Goal: Task Accomplishment & Management: Manage account settings

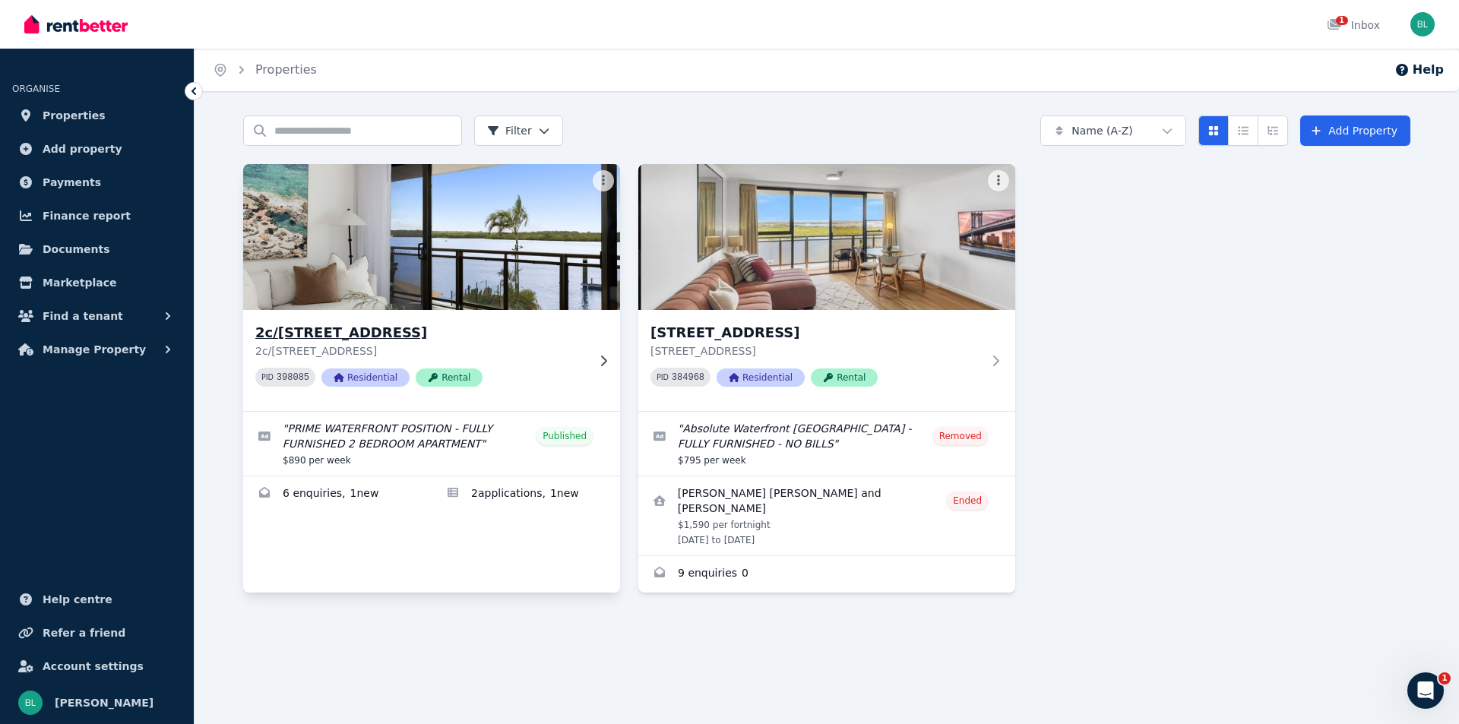
click at [357, 261] on img at bounding box center [432, 237] width 396 height 154
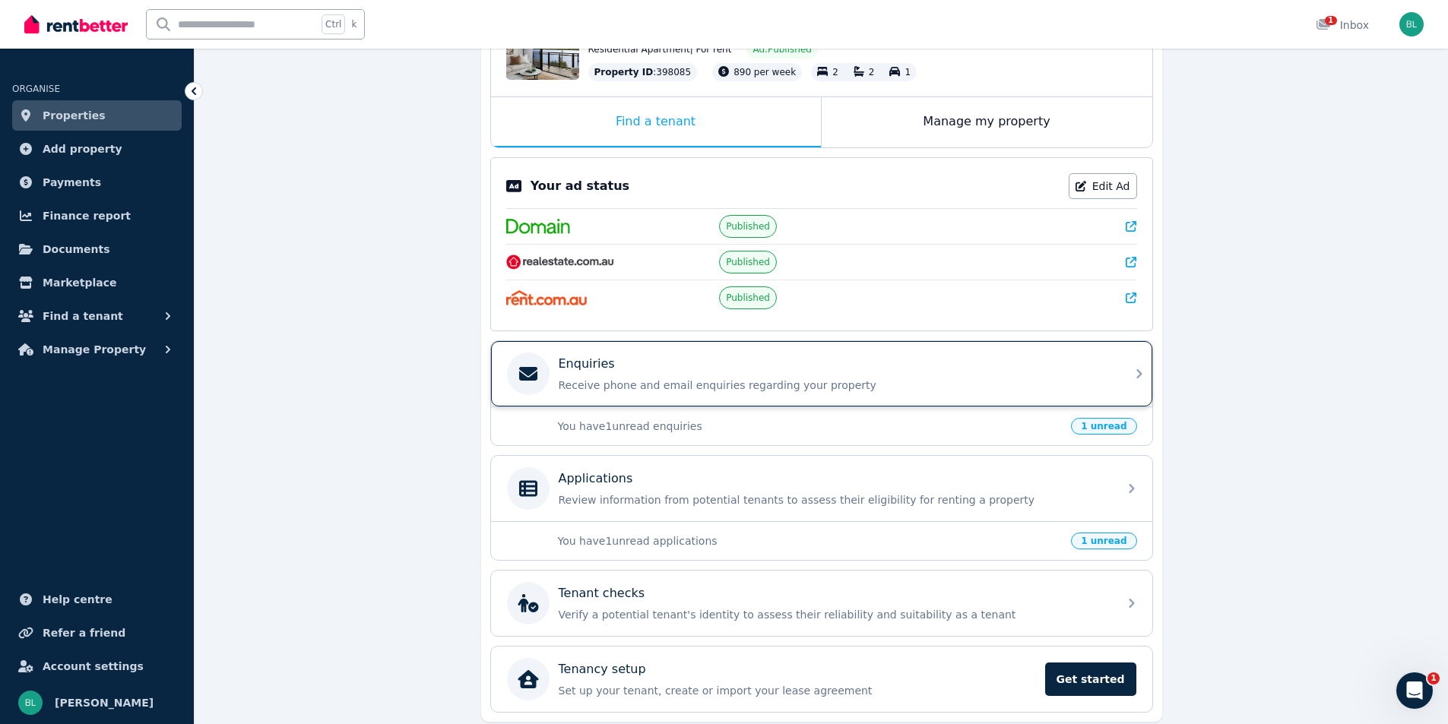
scroll to position [259, 0]
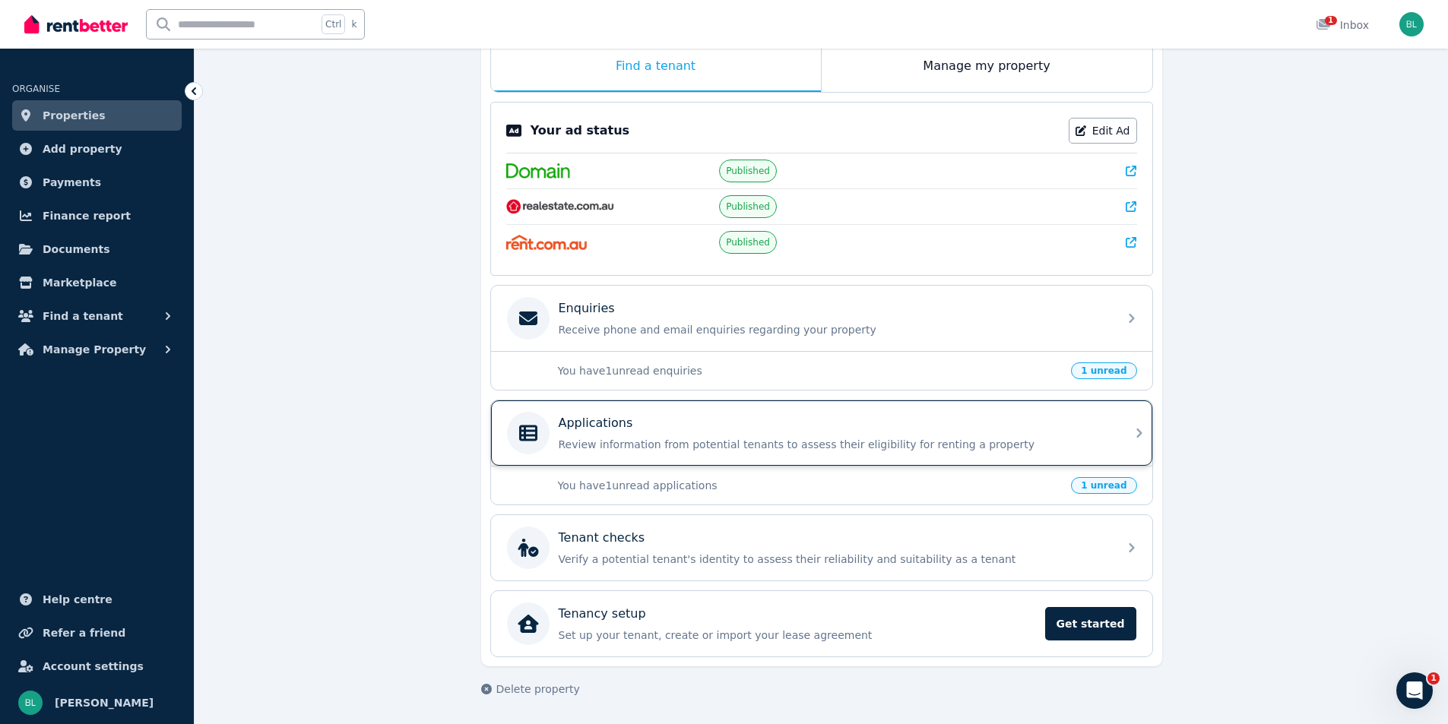
click at [1030, 448] on p "Review information from potential tenants to assess their eligibility for renti…" at bounding box center [834, 444] width 550 height 15
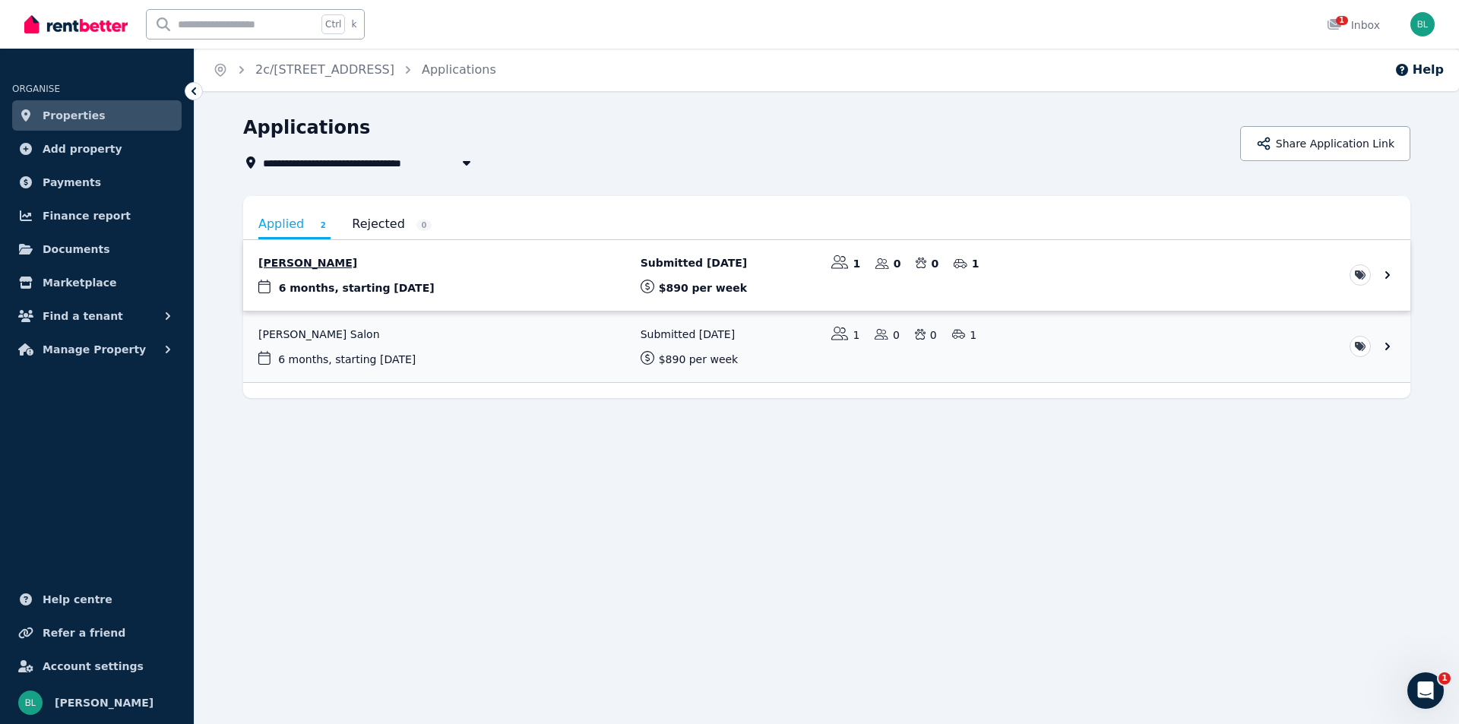
click at [310, 268] on link "View application: Martine Boys" at bounding box center [826, 275] width 1167 height 71
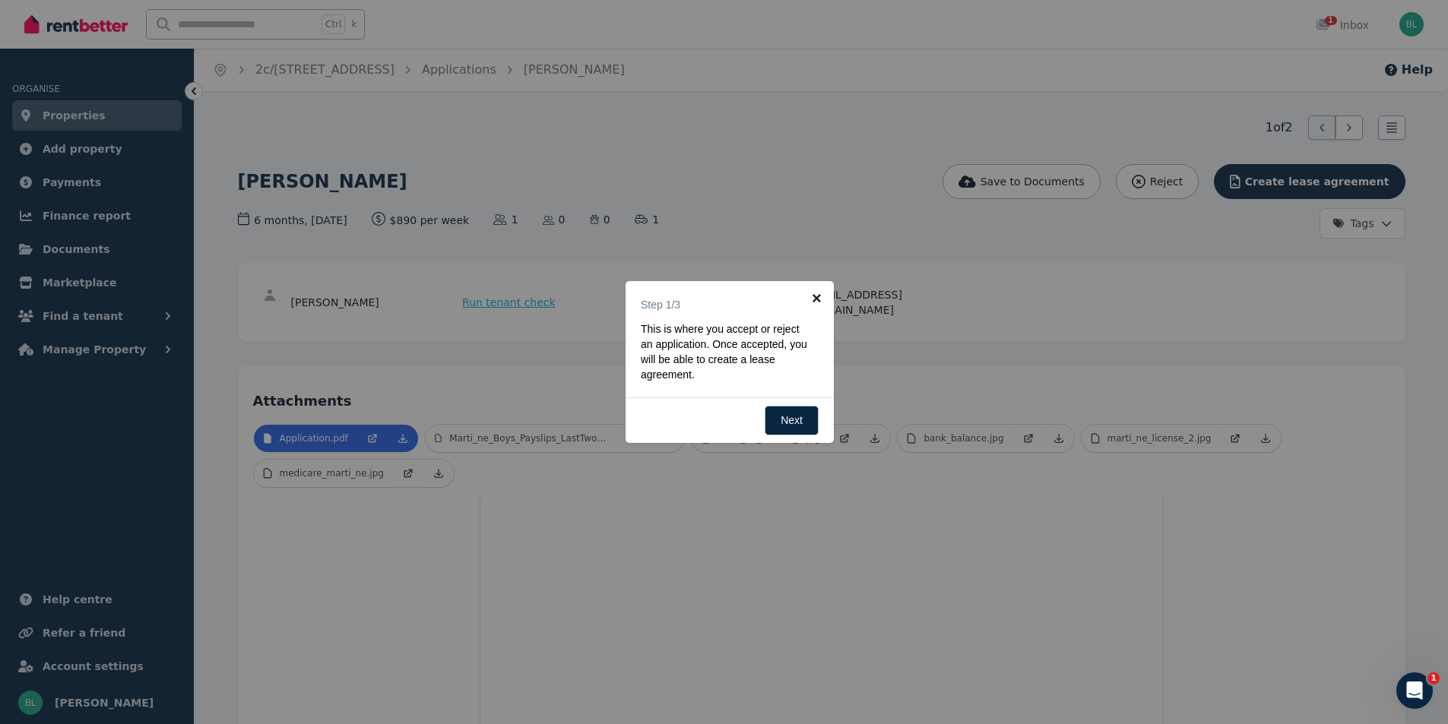
click at [809, 296] on link "×" at bounding box center [816, 298] width 34 height 34
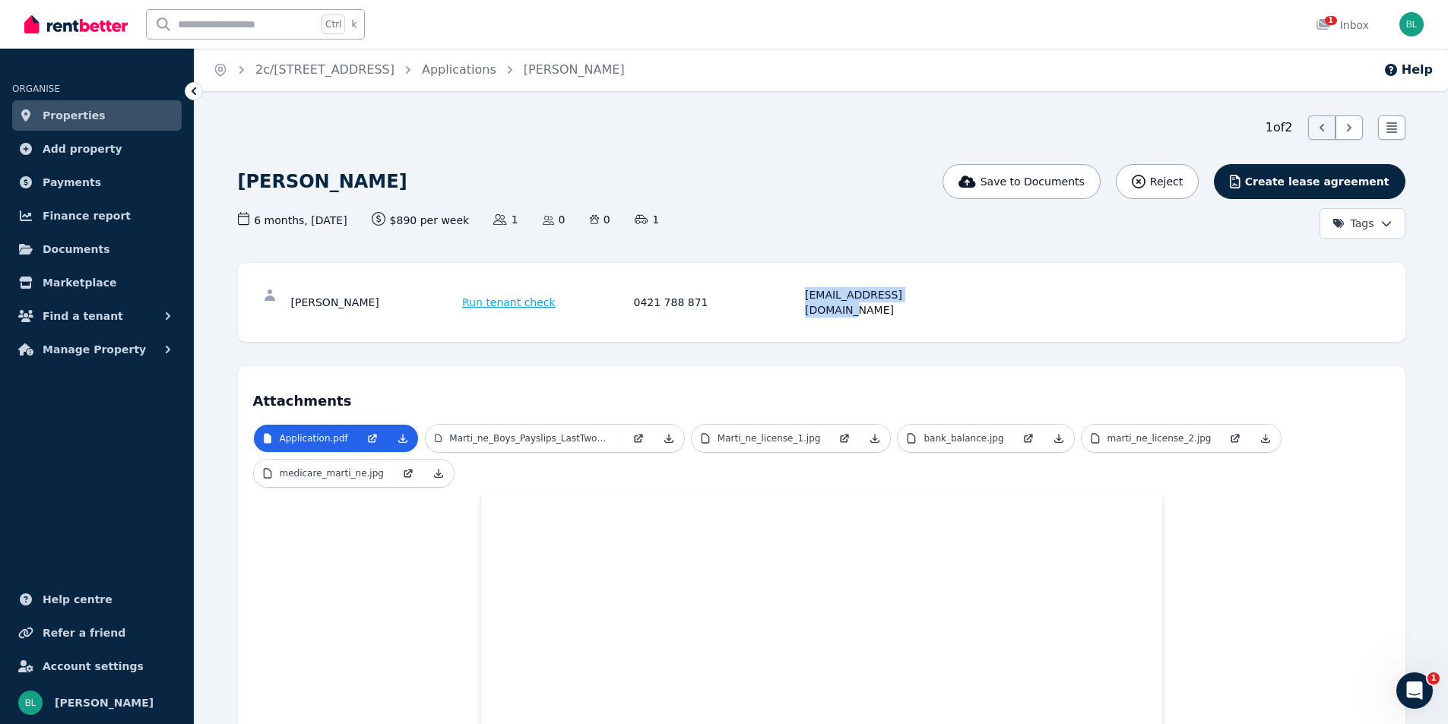
drag, startPoint x: 806, startPoint y: 296, endPoint x: 933, endPoint y: 296, distance: 126.9
click at [933, 296] on div "[EMAIL_ADDRESS][DOMAIN_NAME]" at bounding box center [888, 302] width 167 height 30
click at [505, 295] on span "Run tenant check" at bounding box center [508, 302] width 93 height 15
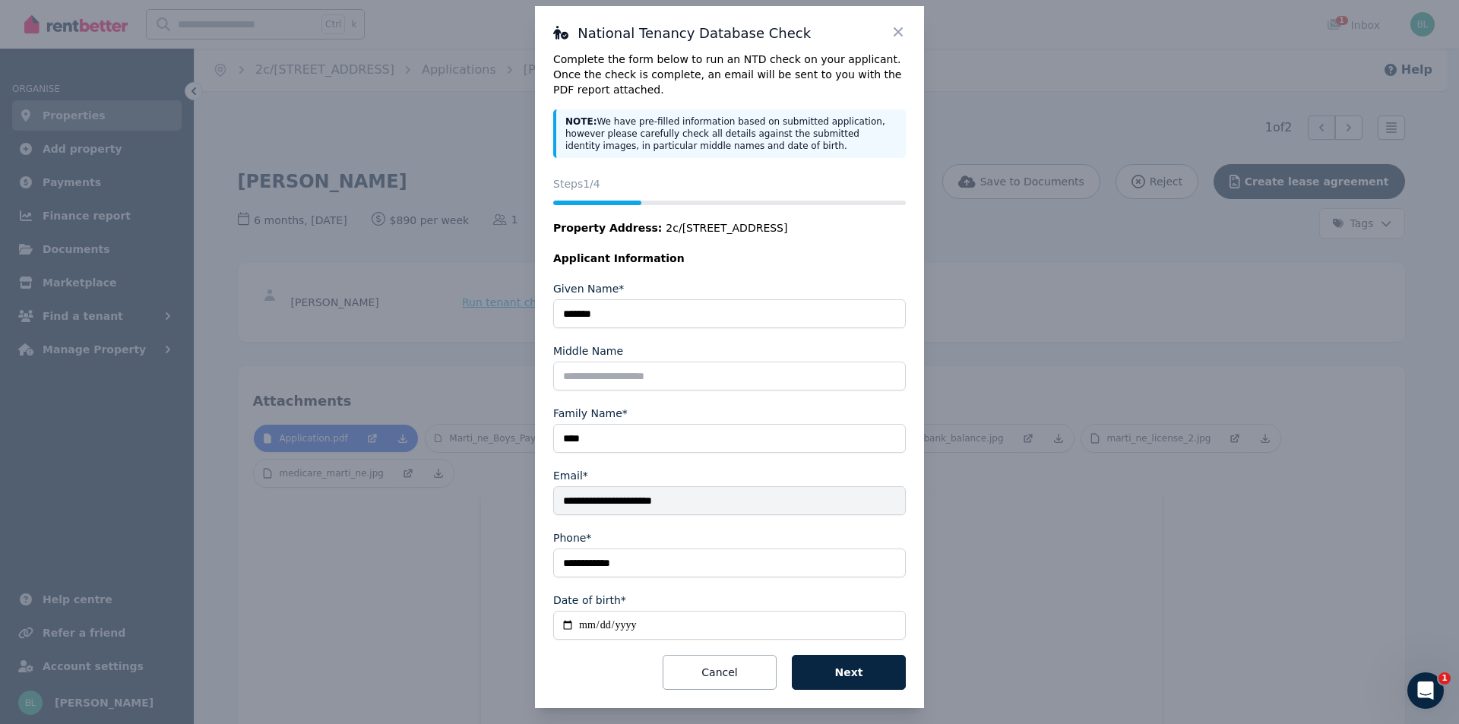
scroll to position [27, 0]
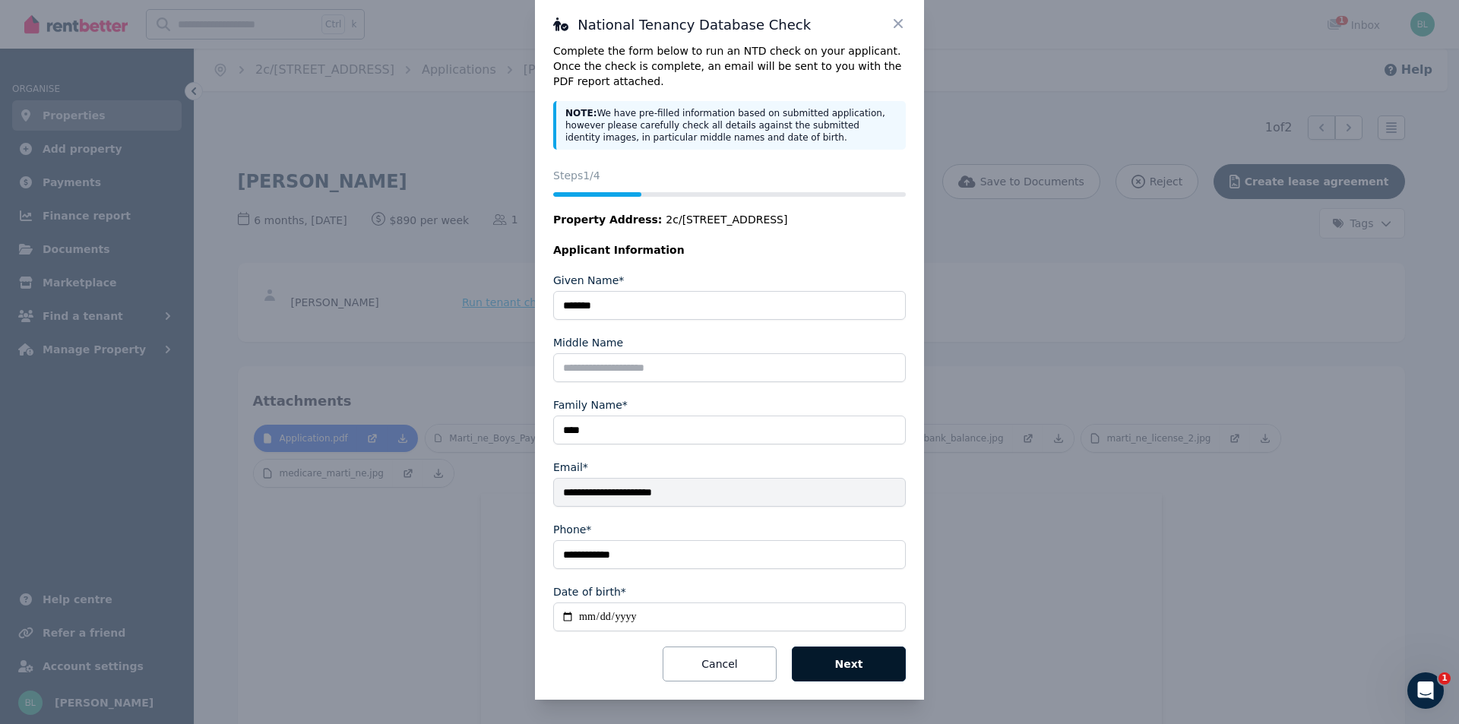
click at [866, 666] on button "Next" at bounding box center [849, 664] width 114 height 35
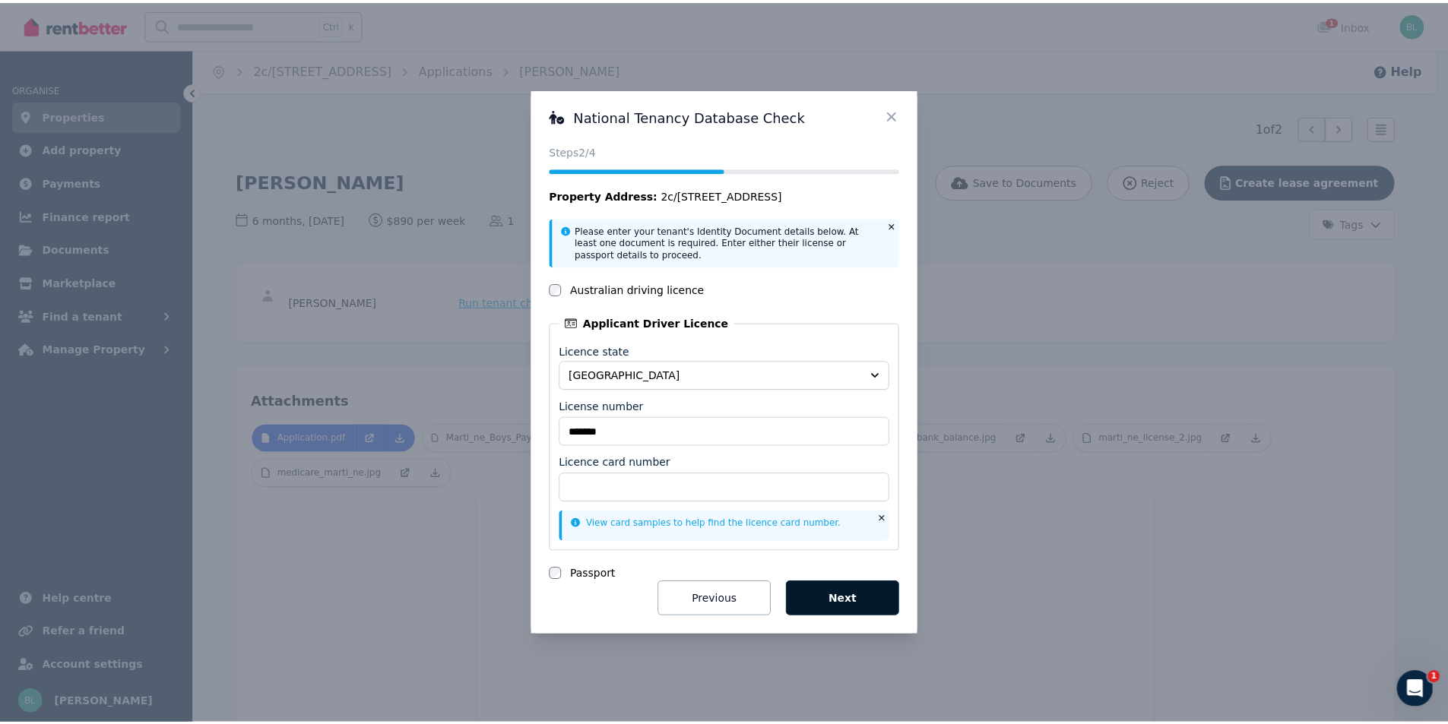
scroll to position [0, 0]
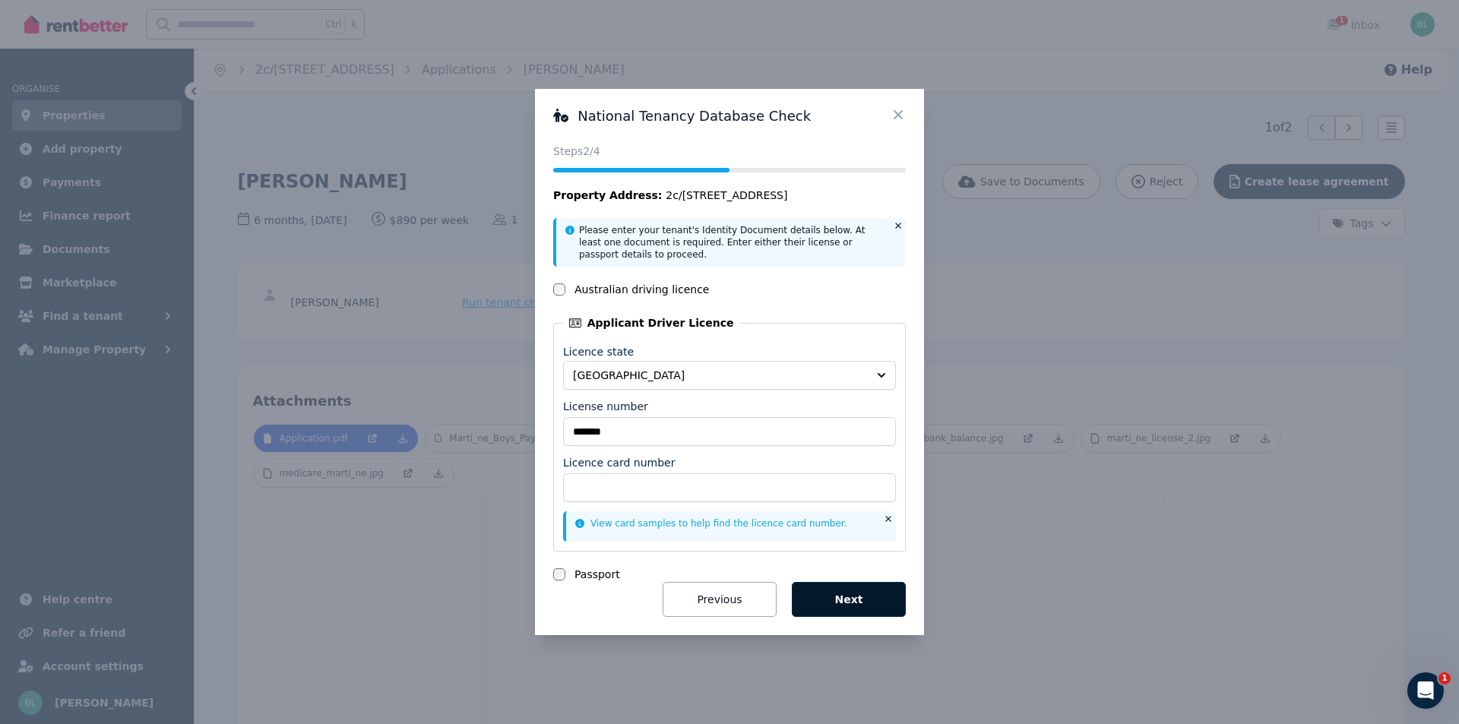
click at [849, 602] on button "Next" at bounding box center [849, 599] width 114 height 35
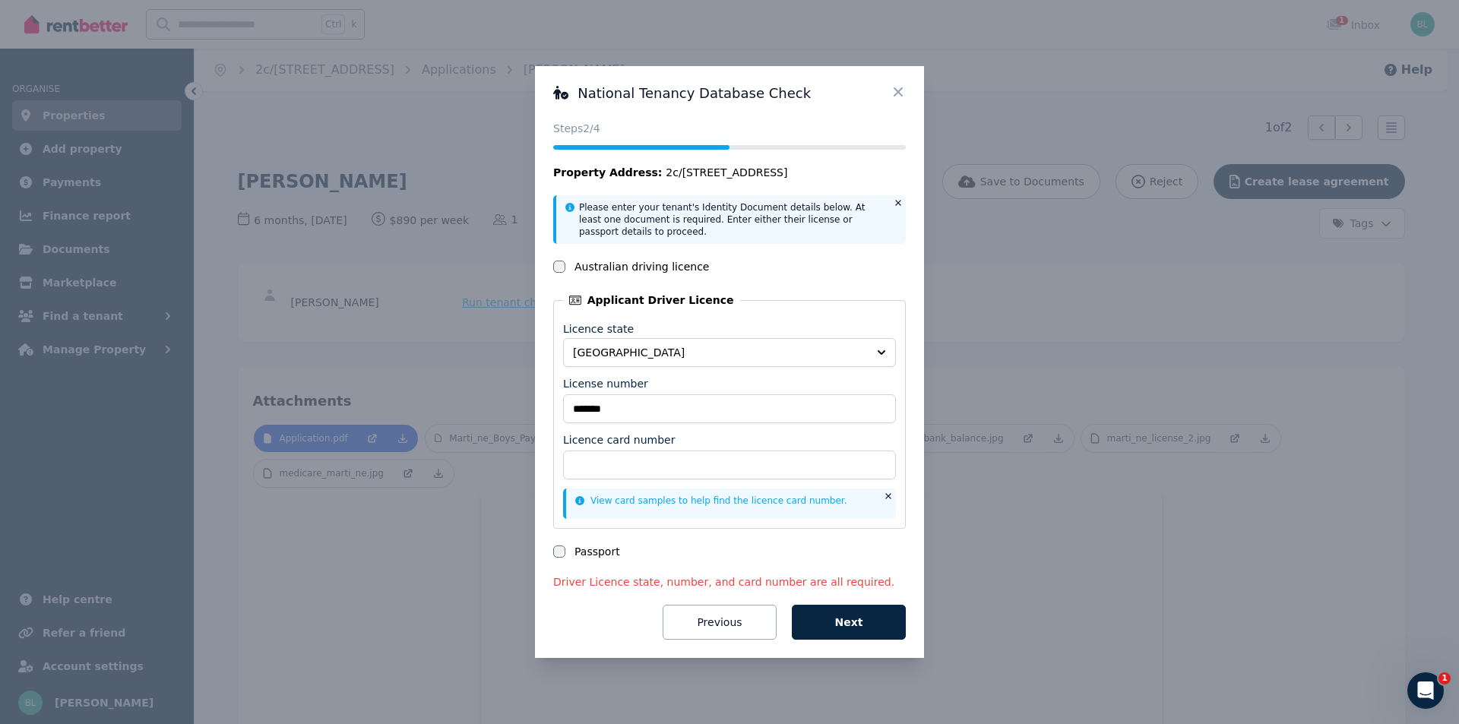
click at [1075, 363] on div "National Tenancy Database Check Status Steps 2 /4 Property Address: 2c/120-122 …" at bounding box center [729, 362] width 1459 height 724
click at [897, 89] on icon at bounding box center [898, 91] width 15 height 15
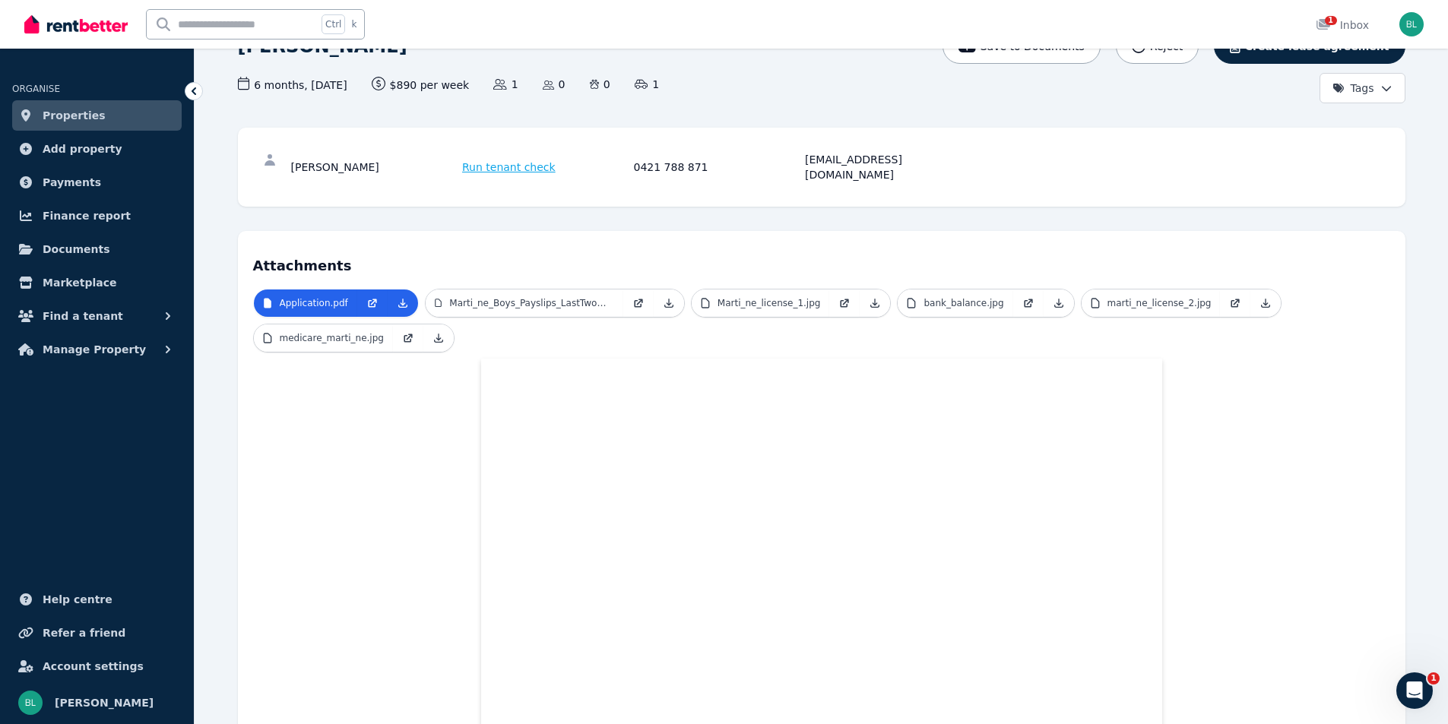
scroll to position [101, 0]
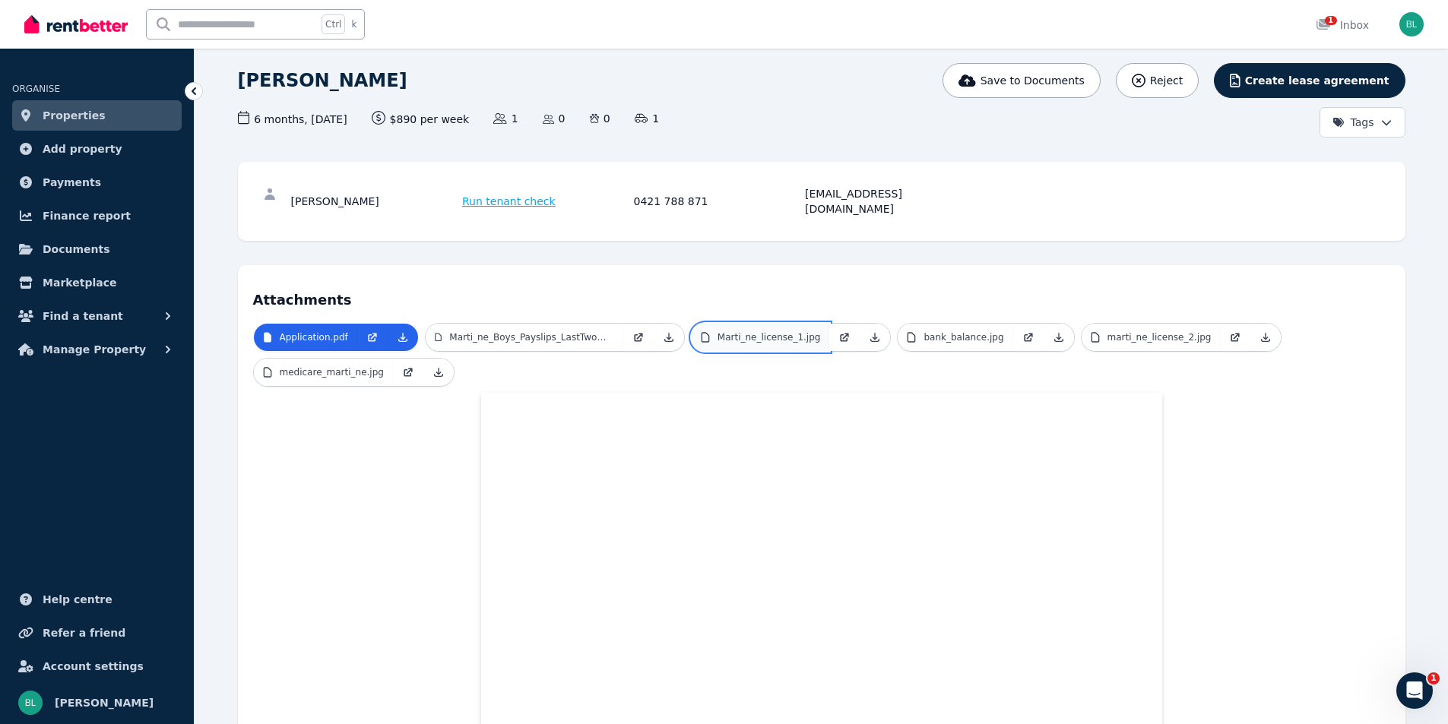
click at [754, 331] on p "Marti_ne_license_1.jpg" at bounding box center [768, 337] width 103 height 12
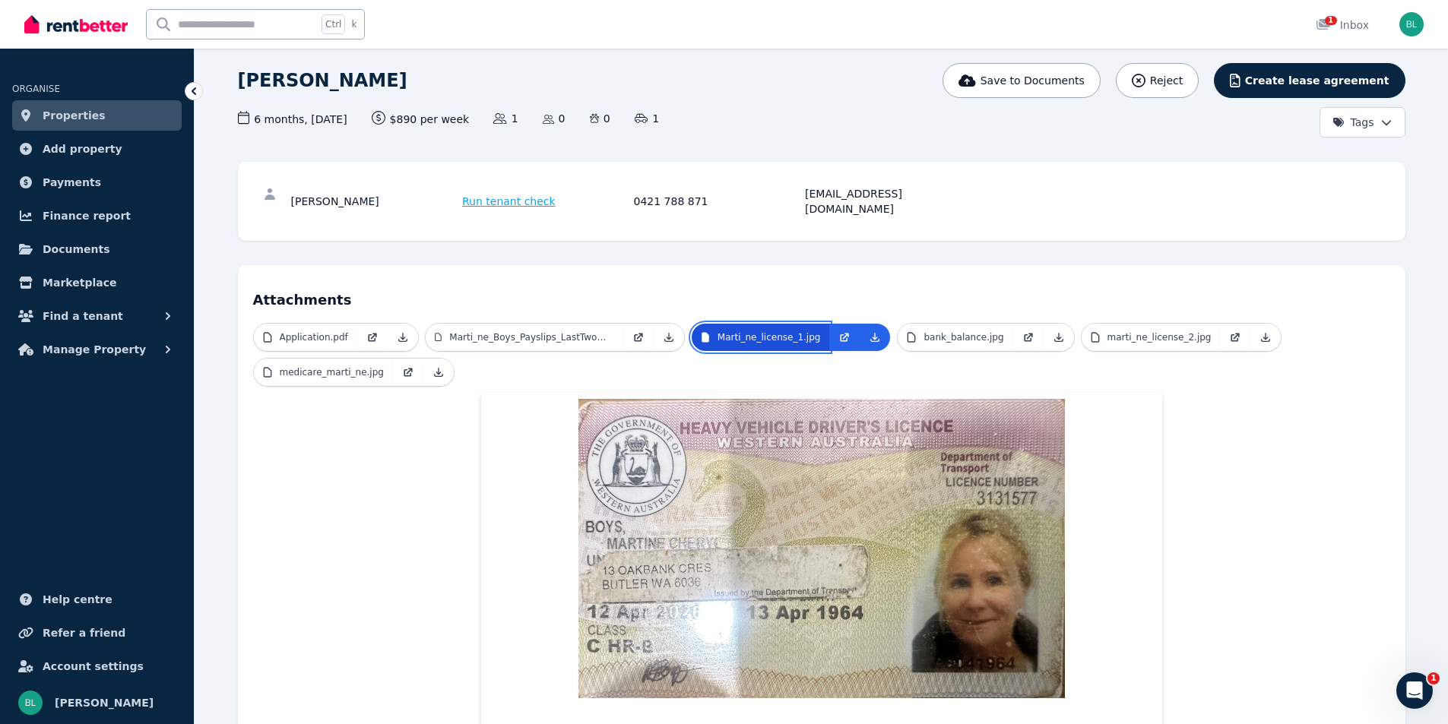
click at [778, 331] on p "Marti_ne_license_1.jpg" at bounding box center [768, 337] width 103 height 12
click at [1107, 331] on p "marti_ne_license_2.jpg" at bounding box center [1159, 337] width 104 height 12
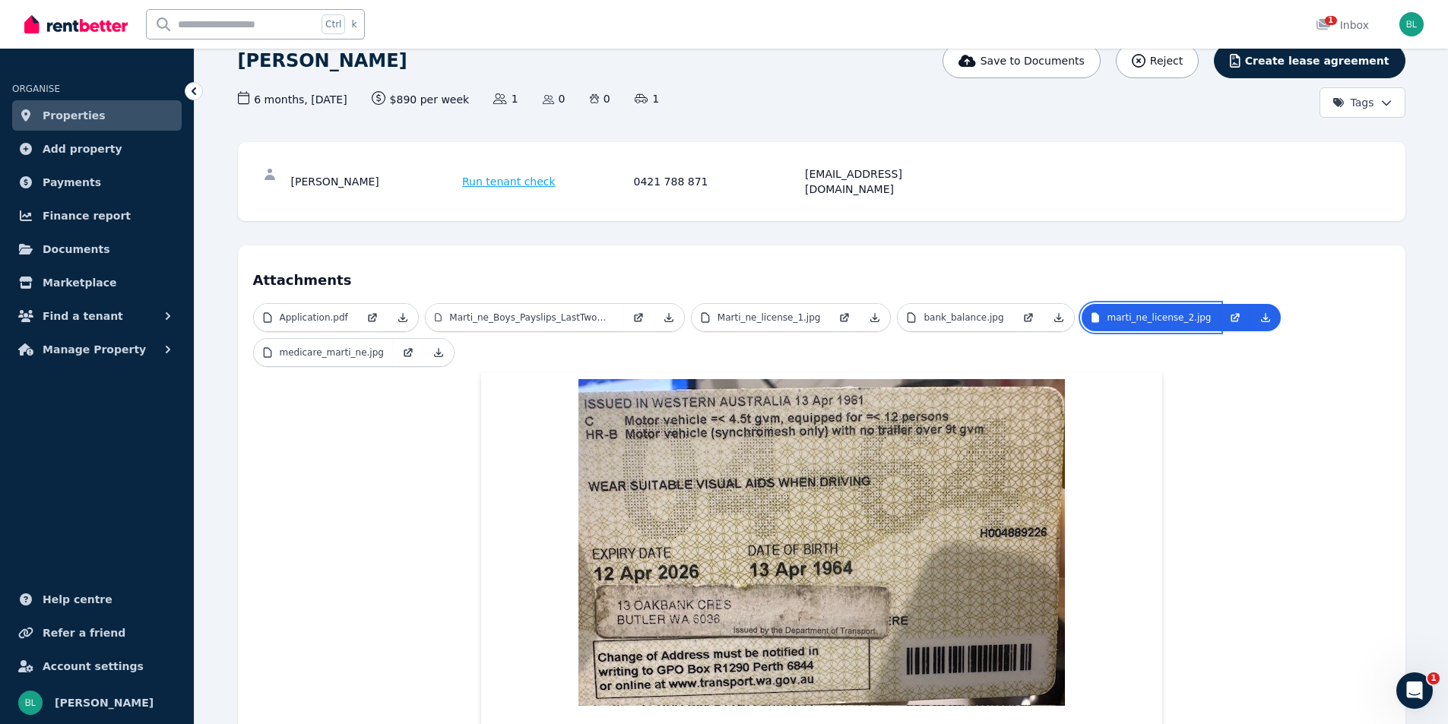
scroll to position [87, 0]
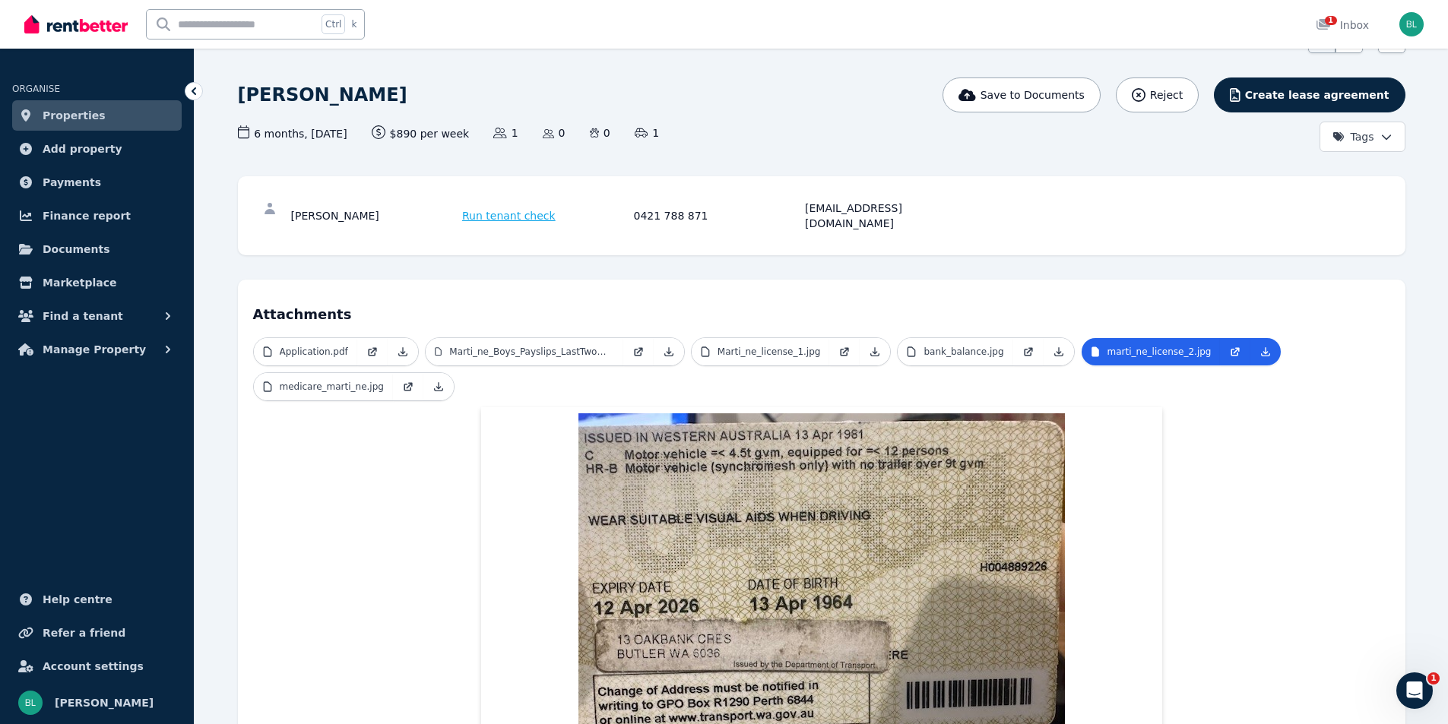
click at [984, 182] on div "Martine Boys Run tenant check 0421 788 871 thirteen13@iinet.net.au" at bounding box center [821, 215] width 1167 height 79
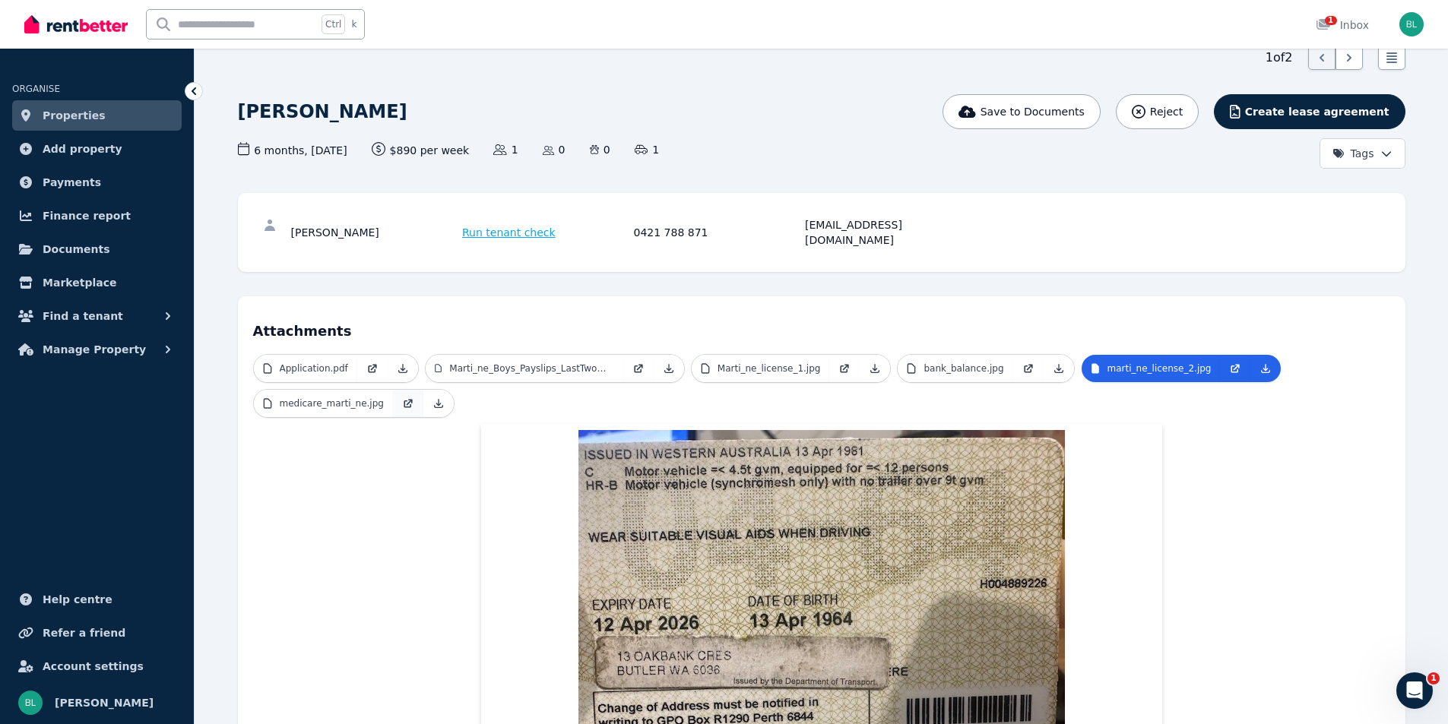
scroll to position [188, 0]
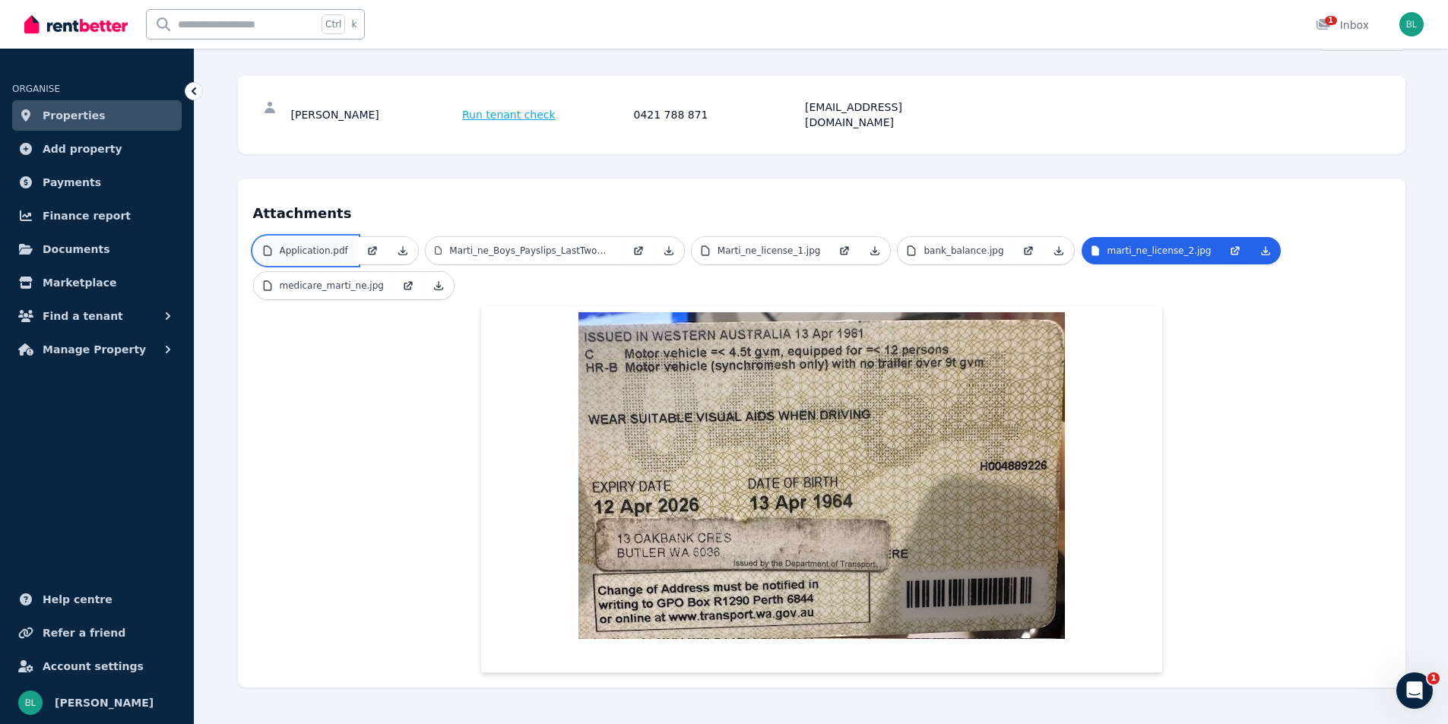
click at [331, 237] on link "Application.pdf" at bounding box center [305, 250] width 103 height 27
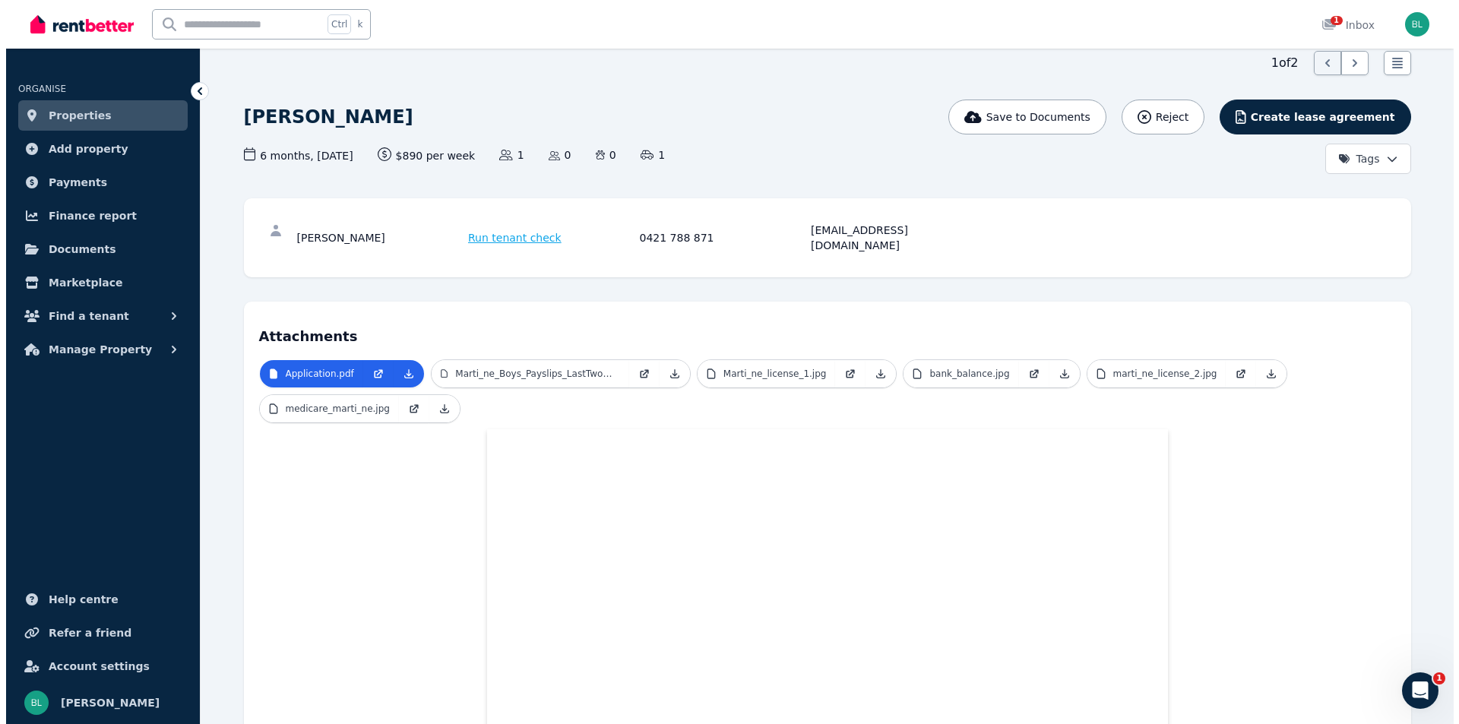
scroll to position [0, 0]
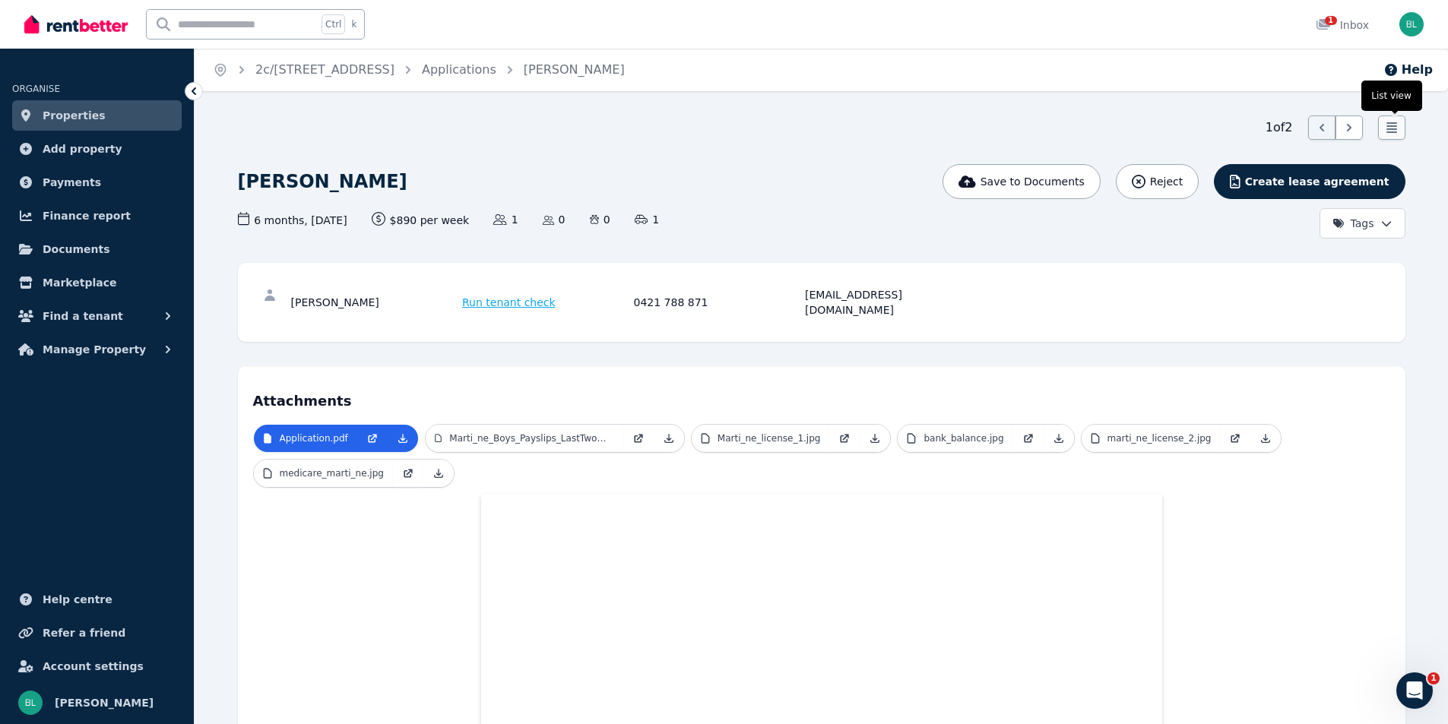
click at [1395, 121] on icon at bounding box center [1391, 127] width 15 height 15
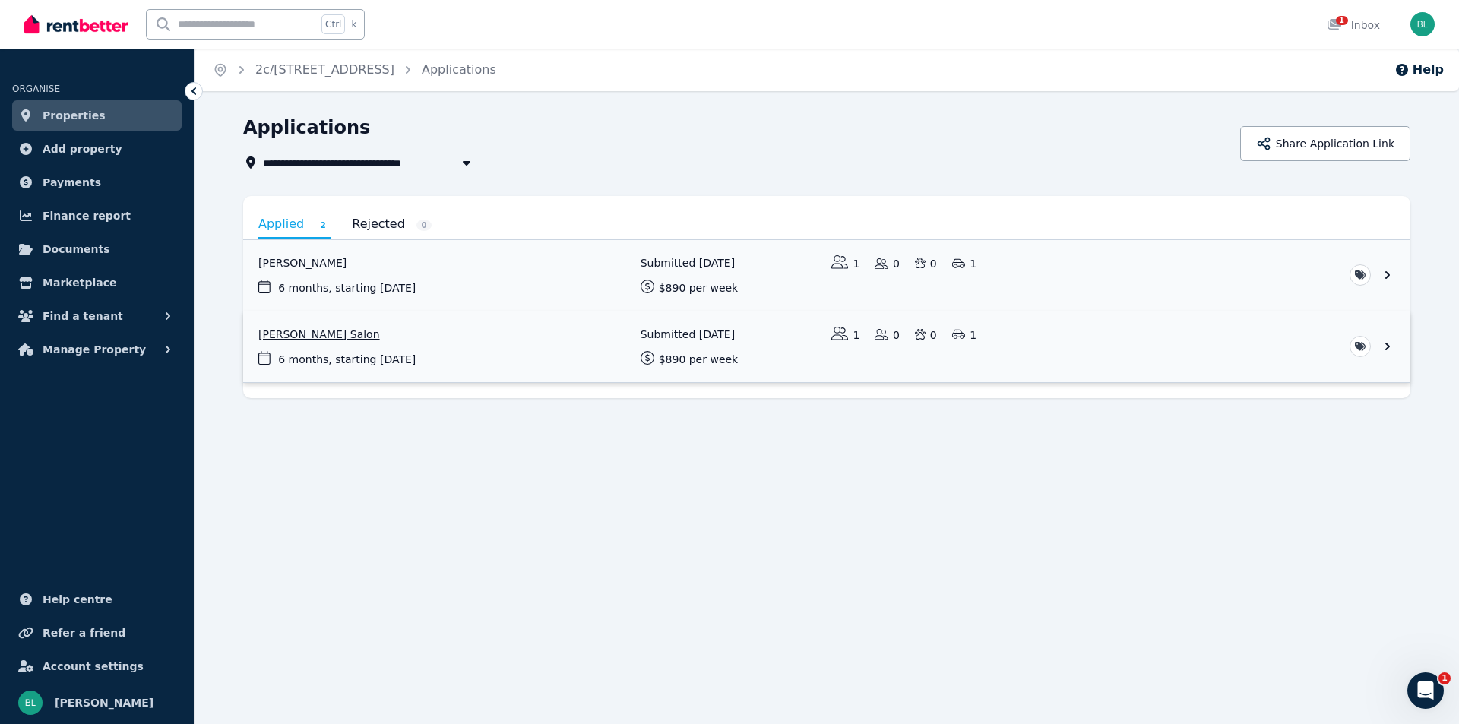
click at [293, 328] on link "View application: Pamela Salon" at bounding box center [826, 347] width 1167 height 71
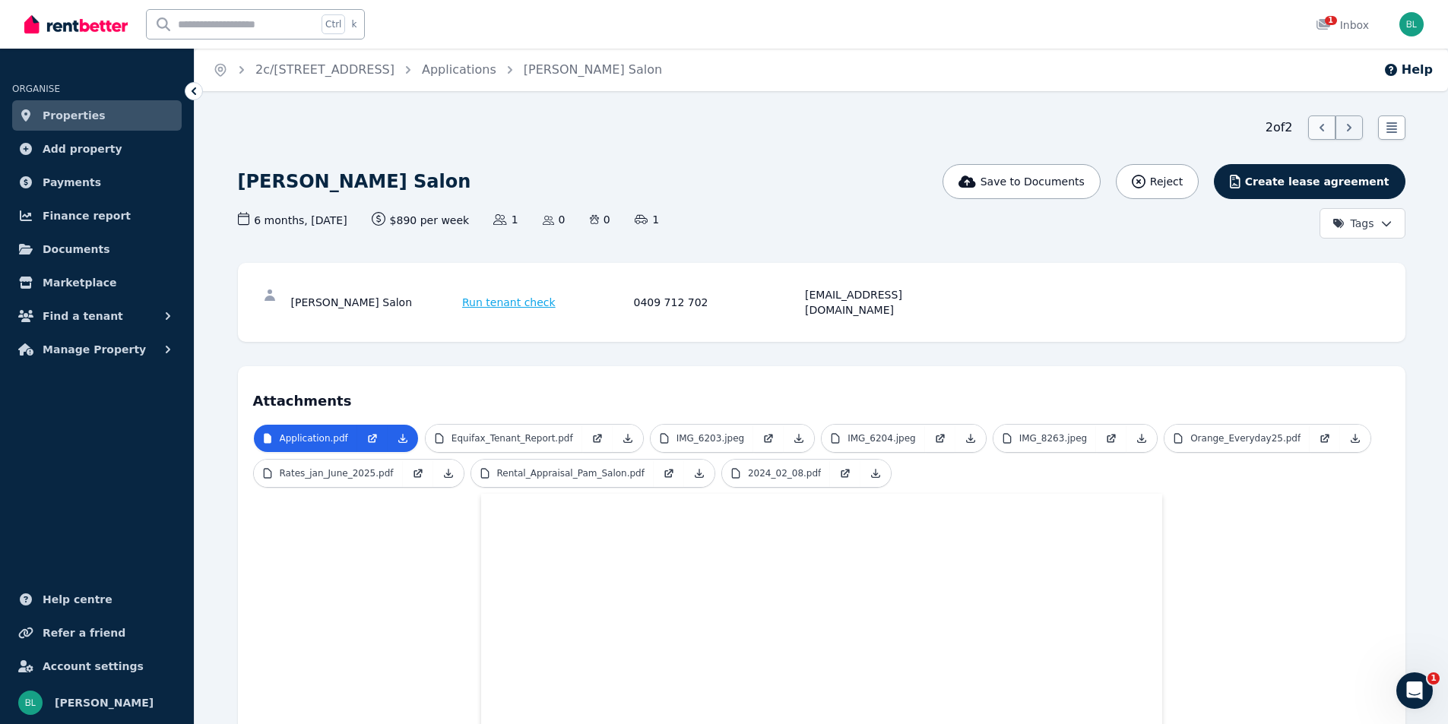
click at [1315, 125] on icon at bounding box center [1321, 127] width 15 height 15
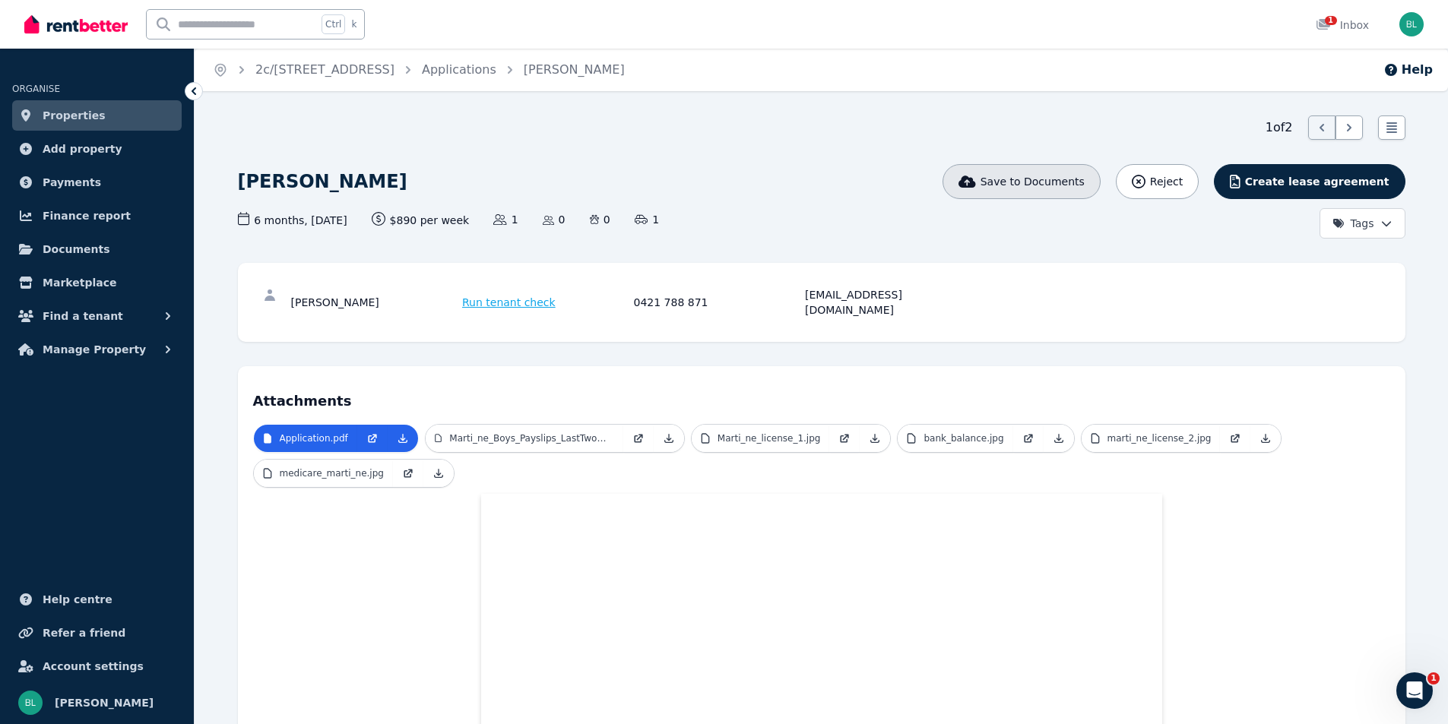
click at [1071, 176] on span "Save to Documents" at bounding box center [1032, 181] width 104 height 15
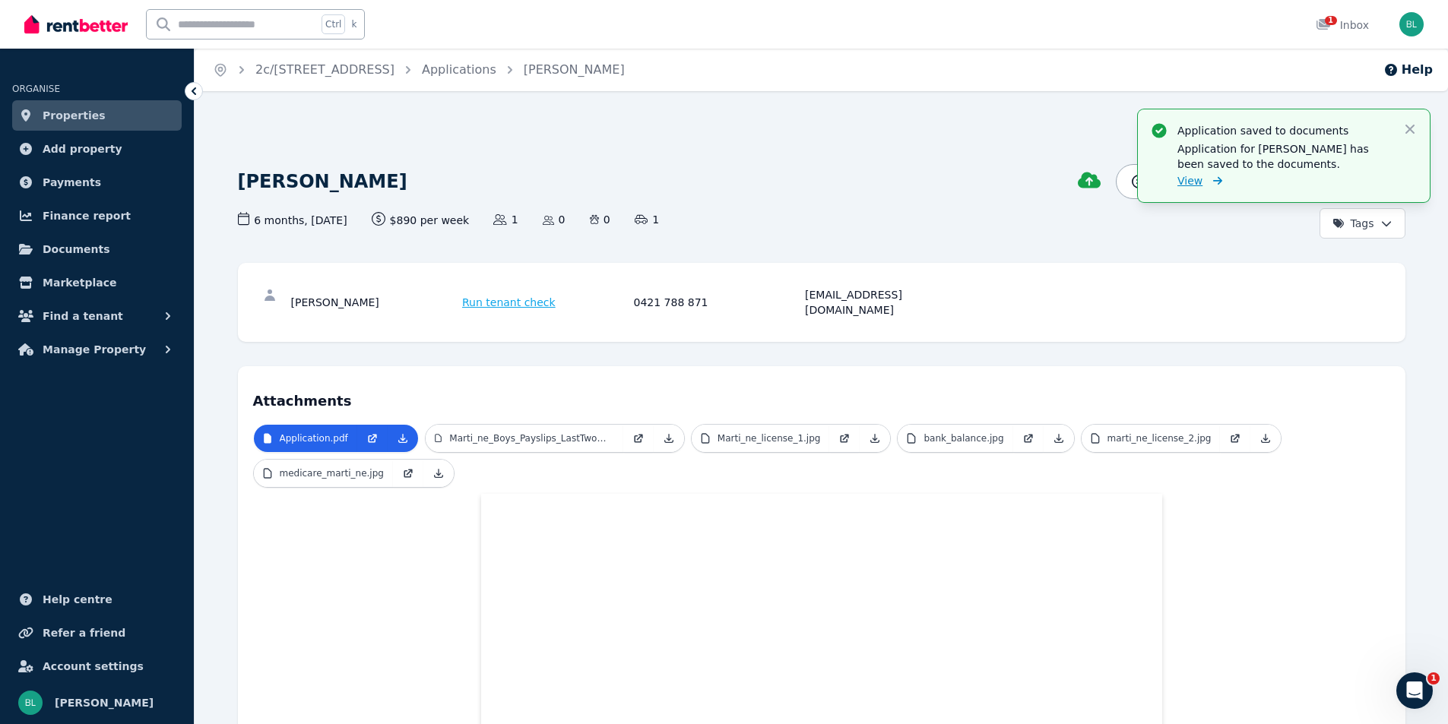
click at [1193, 182] on span "View" at bounding box center [1189, 180] width 25 height 15
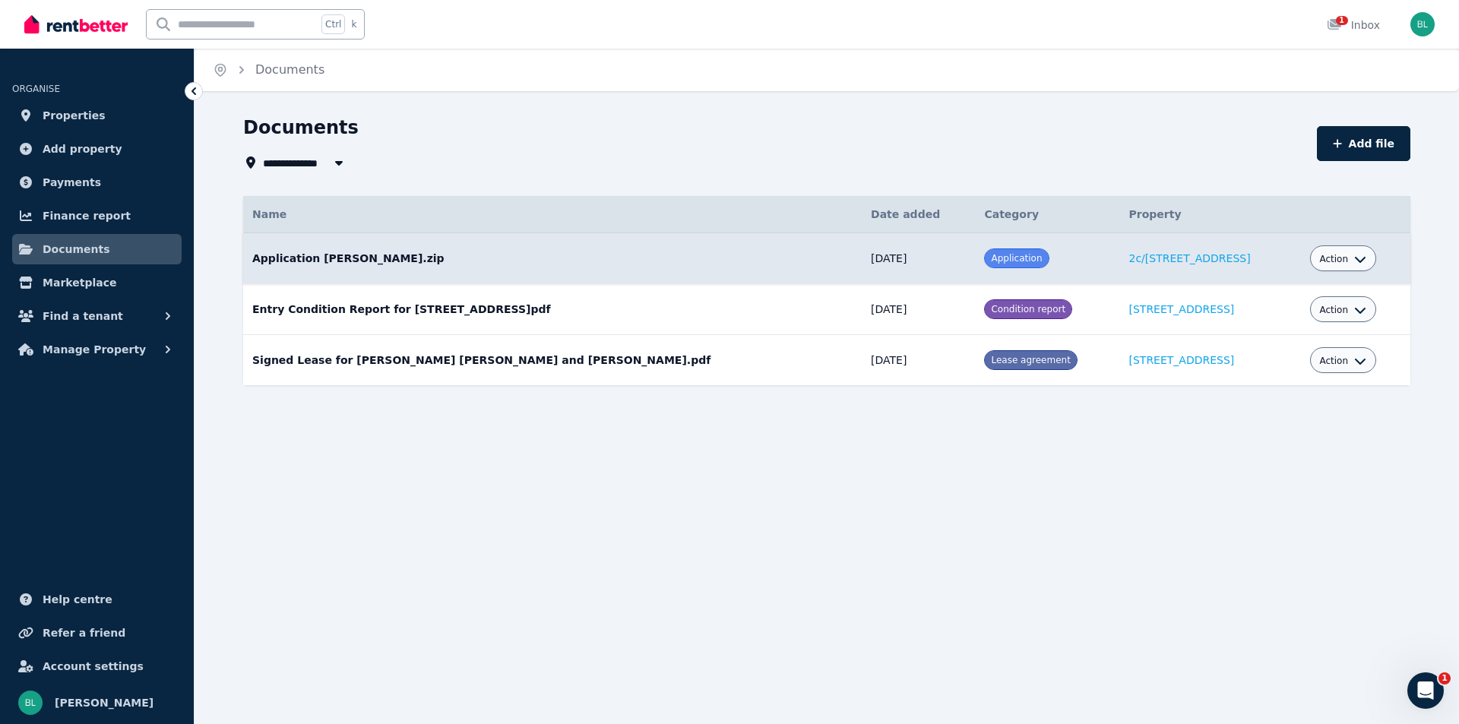
click at [1378, 256] on td "Action" at bounding box center [1355, 258] width 109 height 51
click at [1359, 262] on icon "button" at bounding box center [1360, 259] width 12 height 12
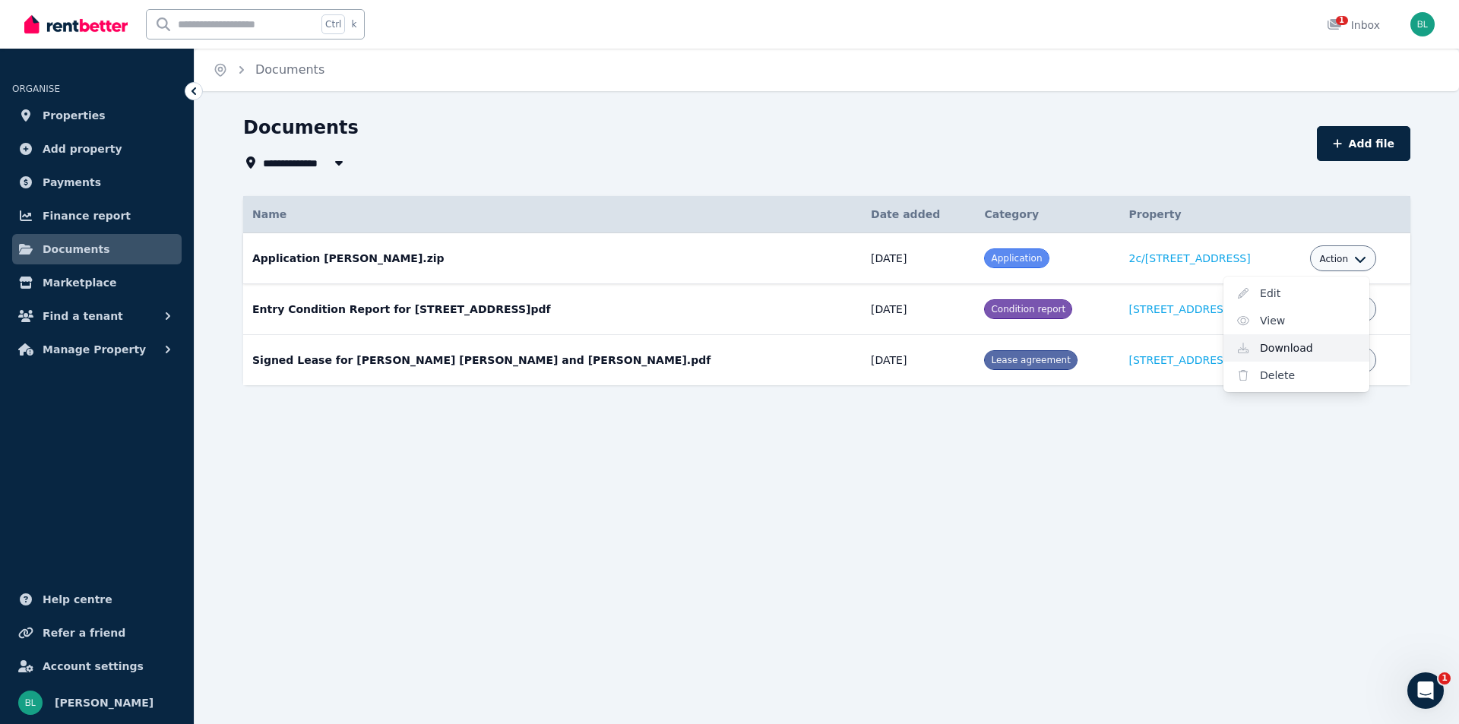
click at [1302, 352] on link "Download" at bounding box center [1296, 347] width 146 height 27
click at [71, 120] on span "Properties" at bounding box center [74, 115] width 63 height 18
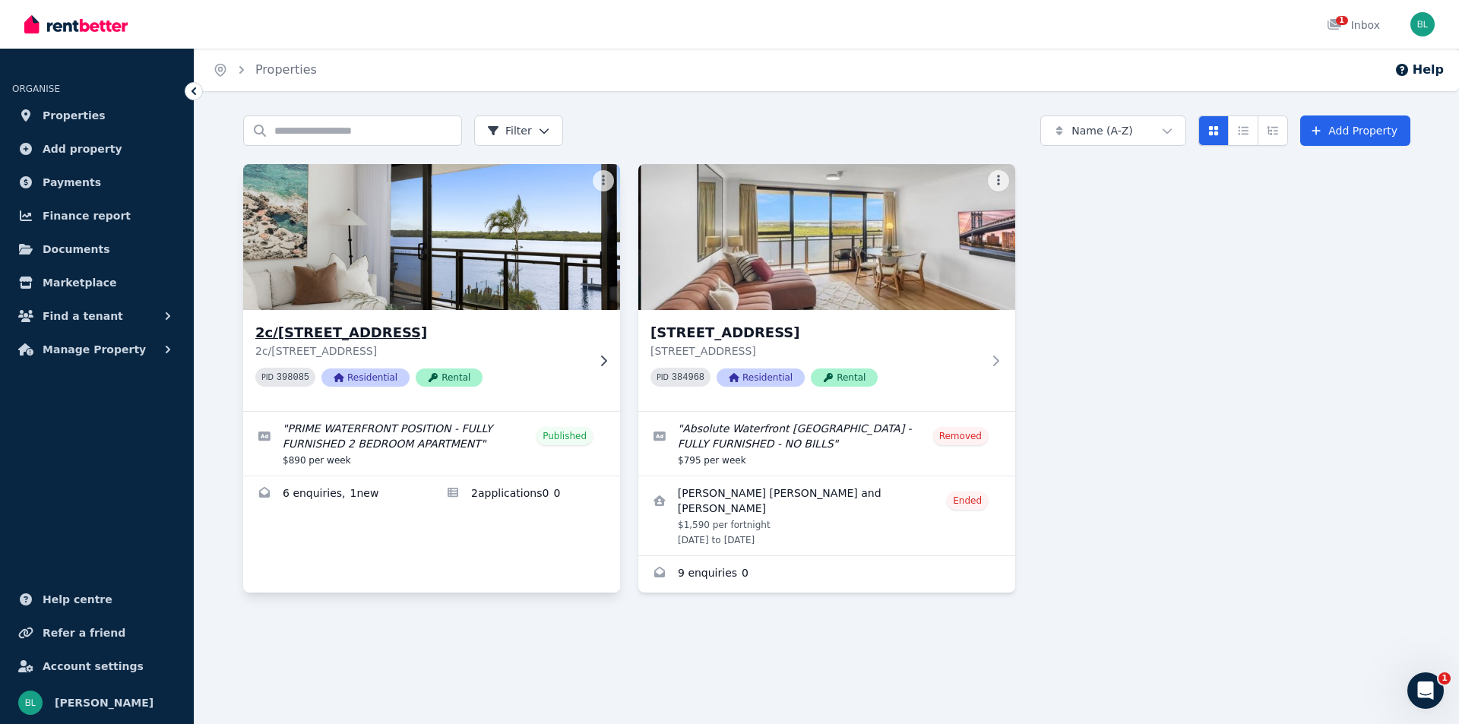
click at [446, 334] on h3 "2c/[STREET_ADDRESS]" at bounding box center [420, 332] width 331 height 21
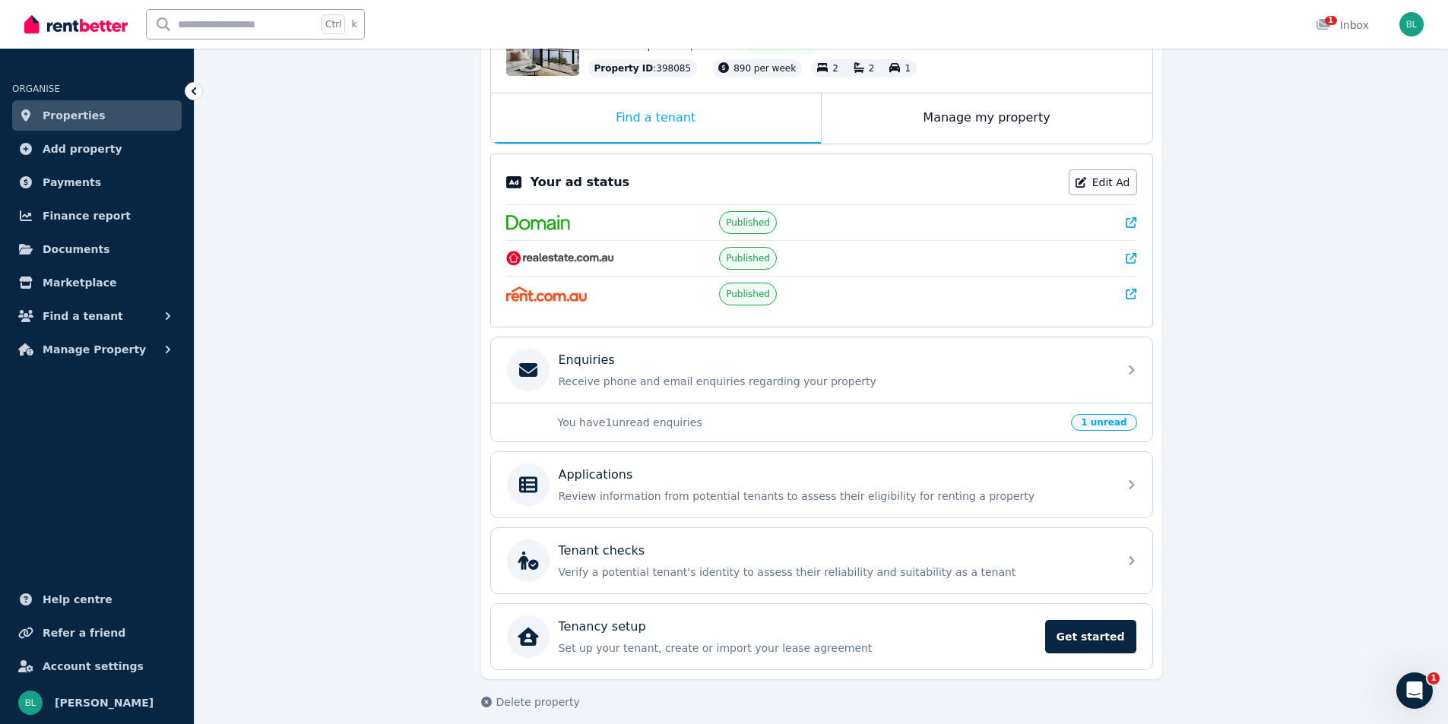
scroll to position [220, 0]
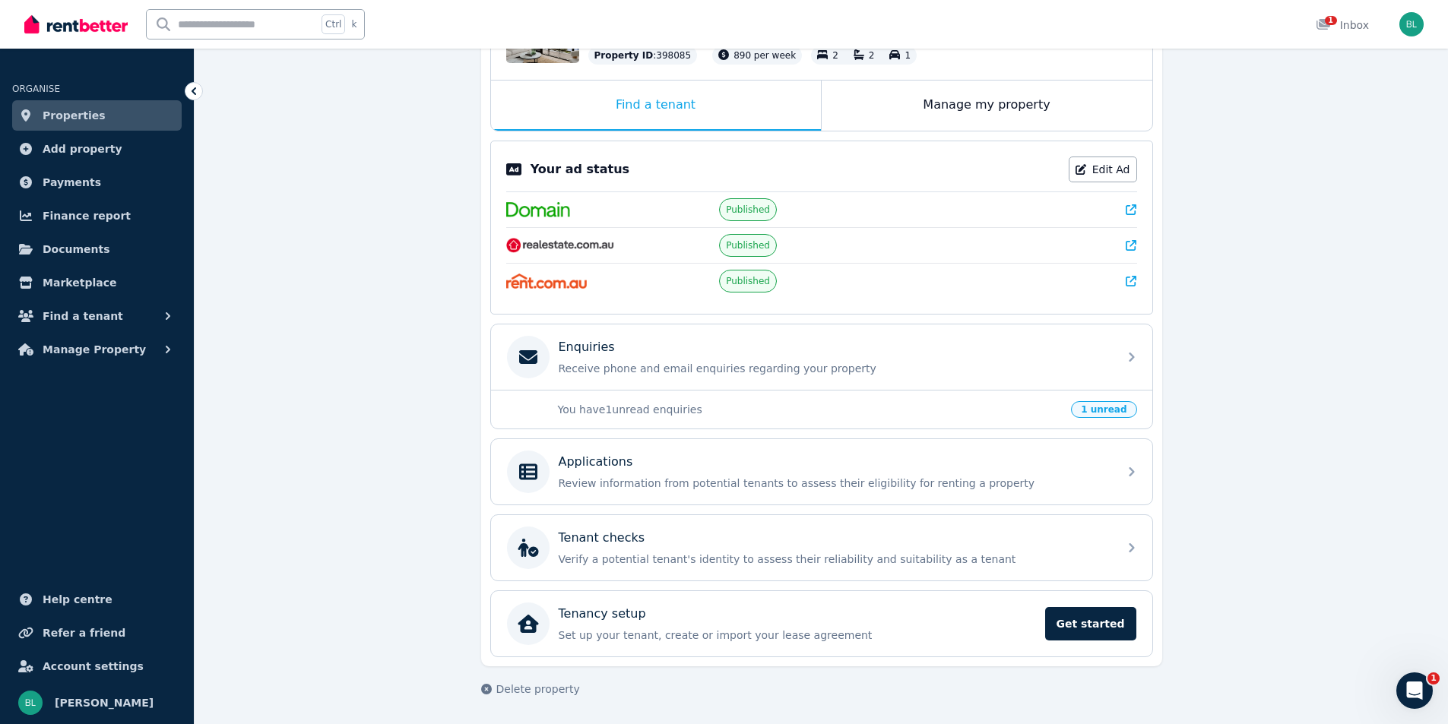
click at [1103, 418] on div "You have 1 unread enquiries 1 unread" at bounding box center [821, 409] width 661 height 39
click at [1100, 413] on span "1 unread" at bounding box center [1103, 409] width 65 height 17
drag, startPoint x: 1113, startPoint y: 410, endPoint x: 1044, endPoint y: 416, distance: 69.4
click at [1097, 415] on span "1 unread" at bounding box center [1103, 409] width 65 height 17
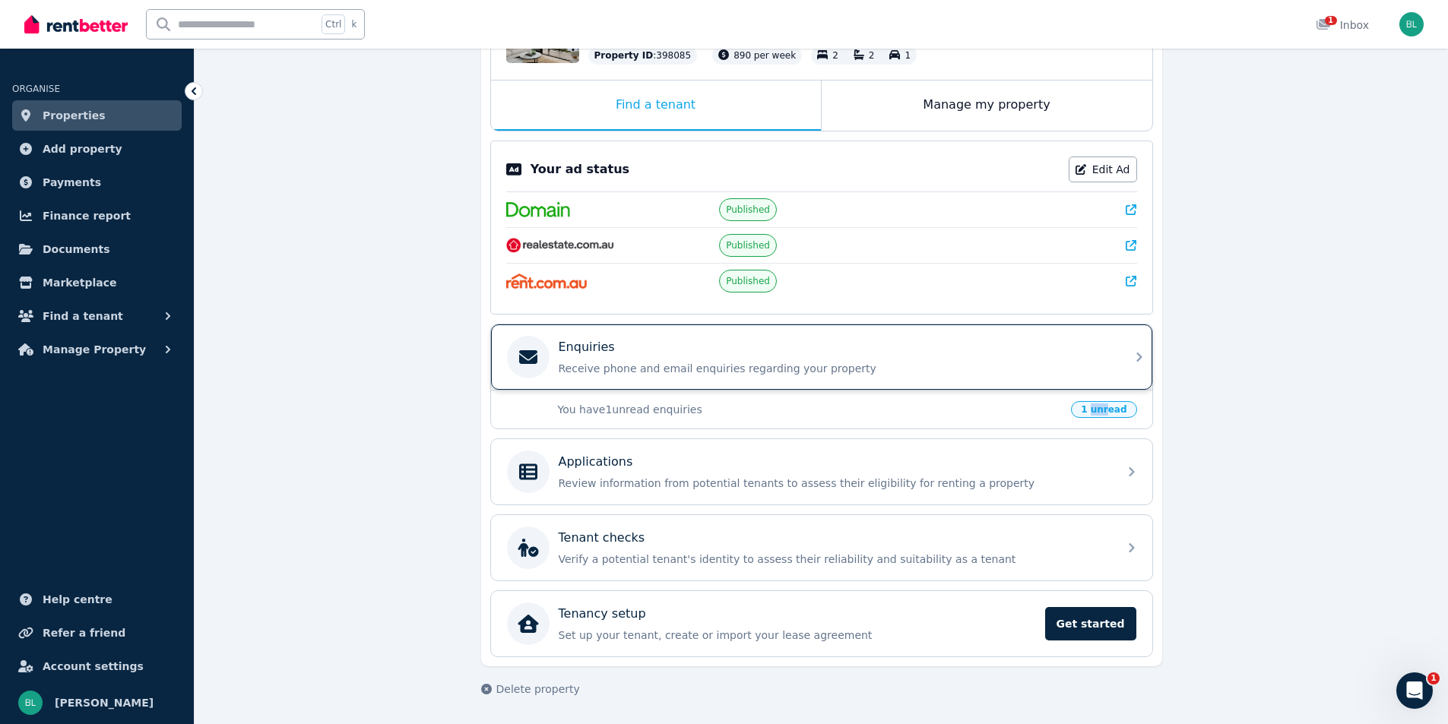
click at [555, 356] on div "Enquiries Receive phone and email enquiries regarding your property" at bounding box center [808, 357] width 602 height 43
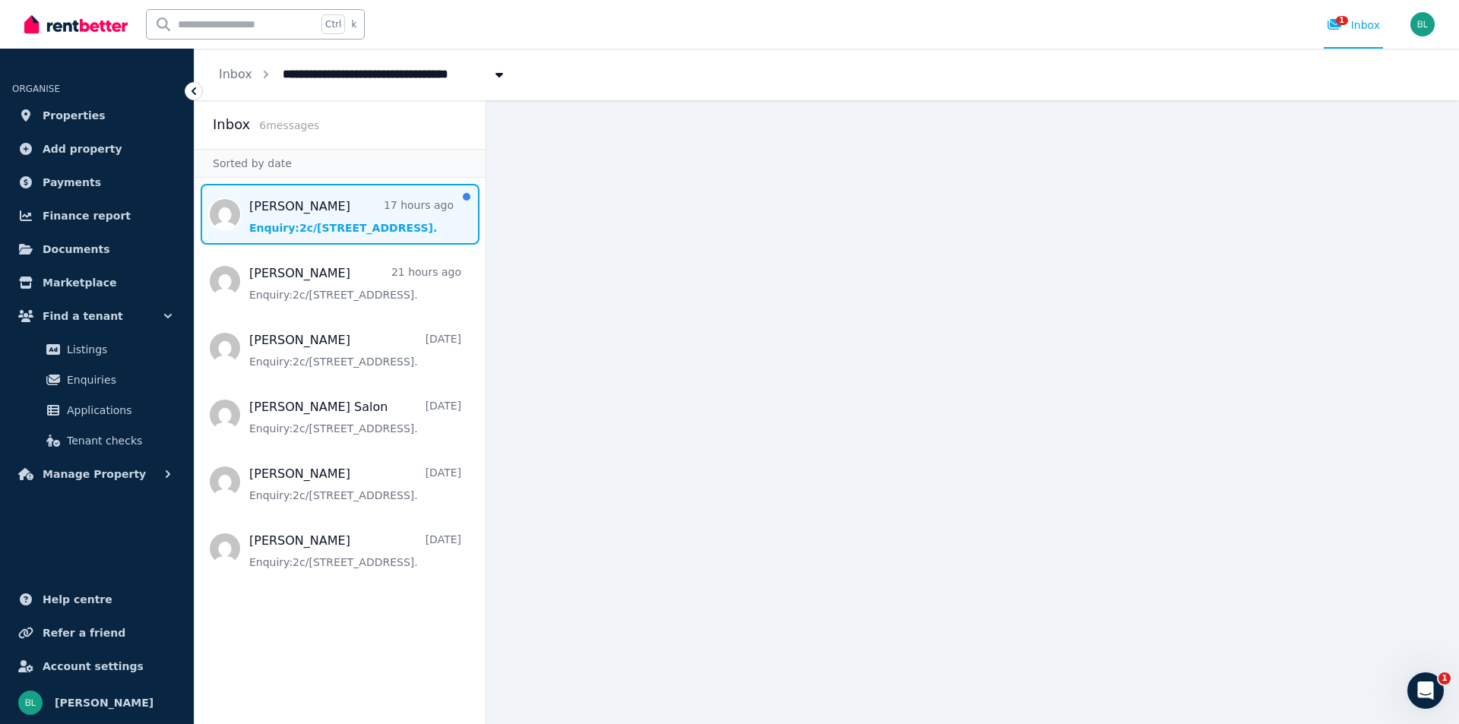
click at [392, 232] on span "Message list" at bounding box center [340, 214] width 291 height 61
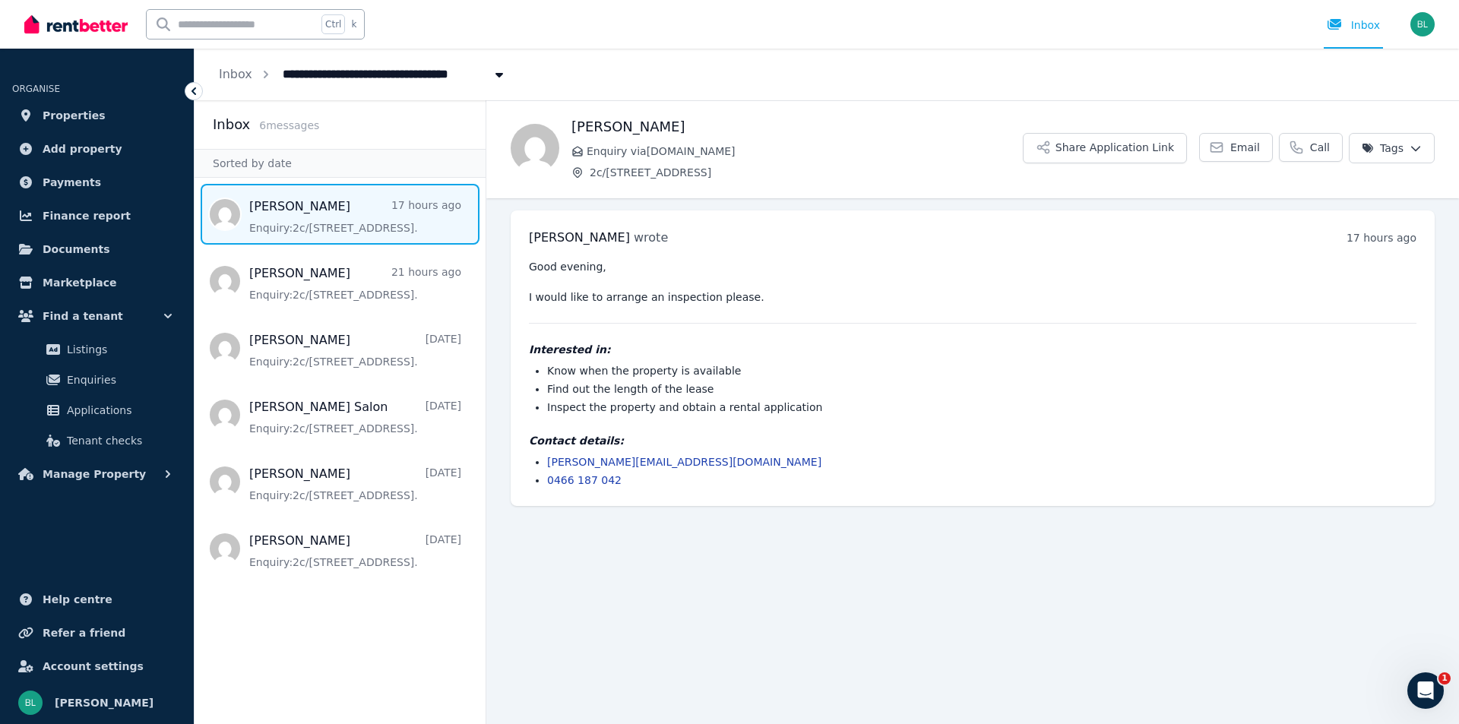
click at [628, 289] on pre "Good evening, I would like to arrange an inspection please." at bounding box center [973, 282] width 888 height 46
drag, startPoint x: 668, startPoint y: 305, endPoint x: 704, endPoint y: 293, distance: 38.4
click at [668, 305] on div "Good evening, I would like to arrange an inspection please. Interested in: Know…" at bounding box center [973, 373] width 888 height 229
click at [1246, 142] on span "Email" at bounding box center [1245, 147] width 30 height 15
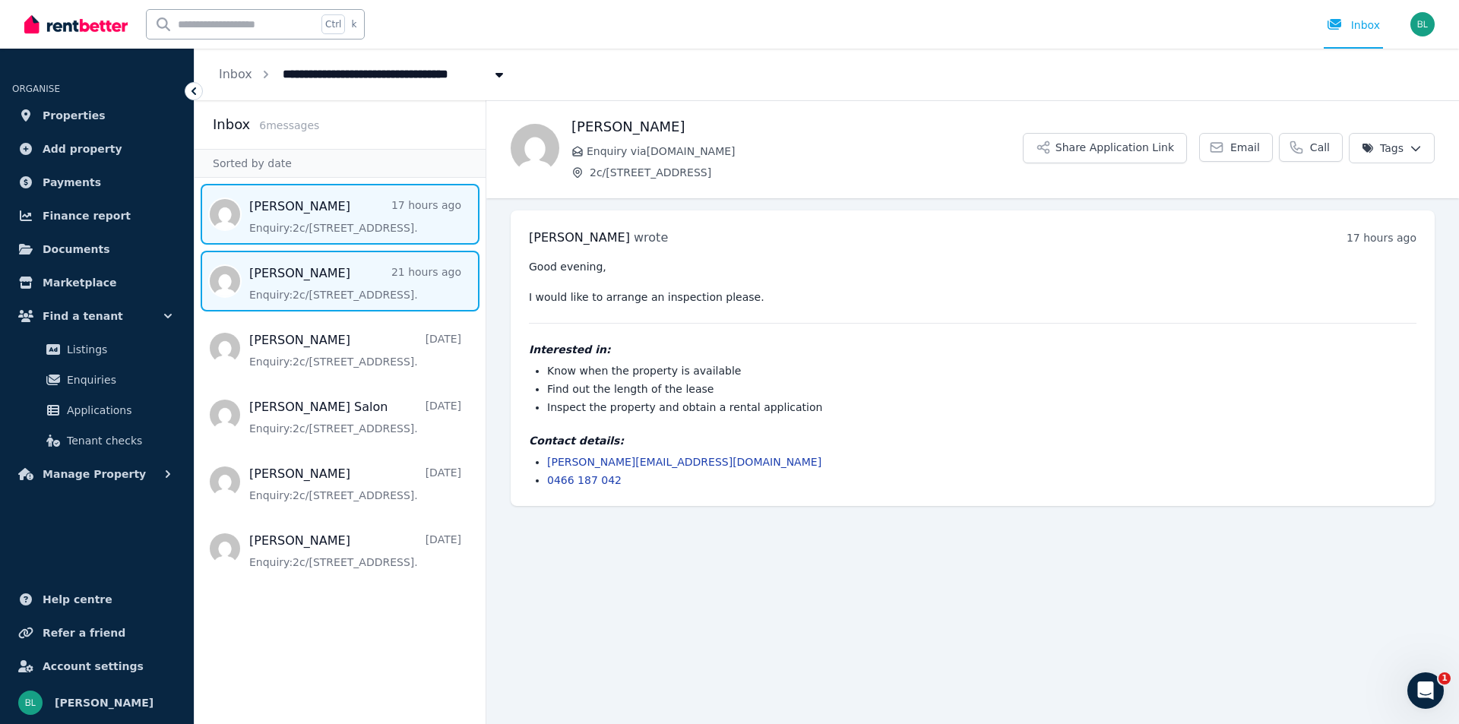
click at [280, 290] on span "Message list" at bounding box center [340, 281] width 291 height 61
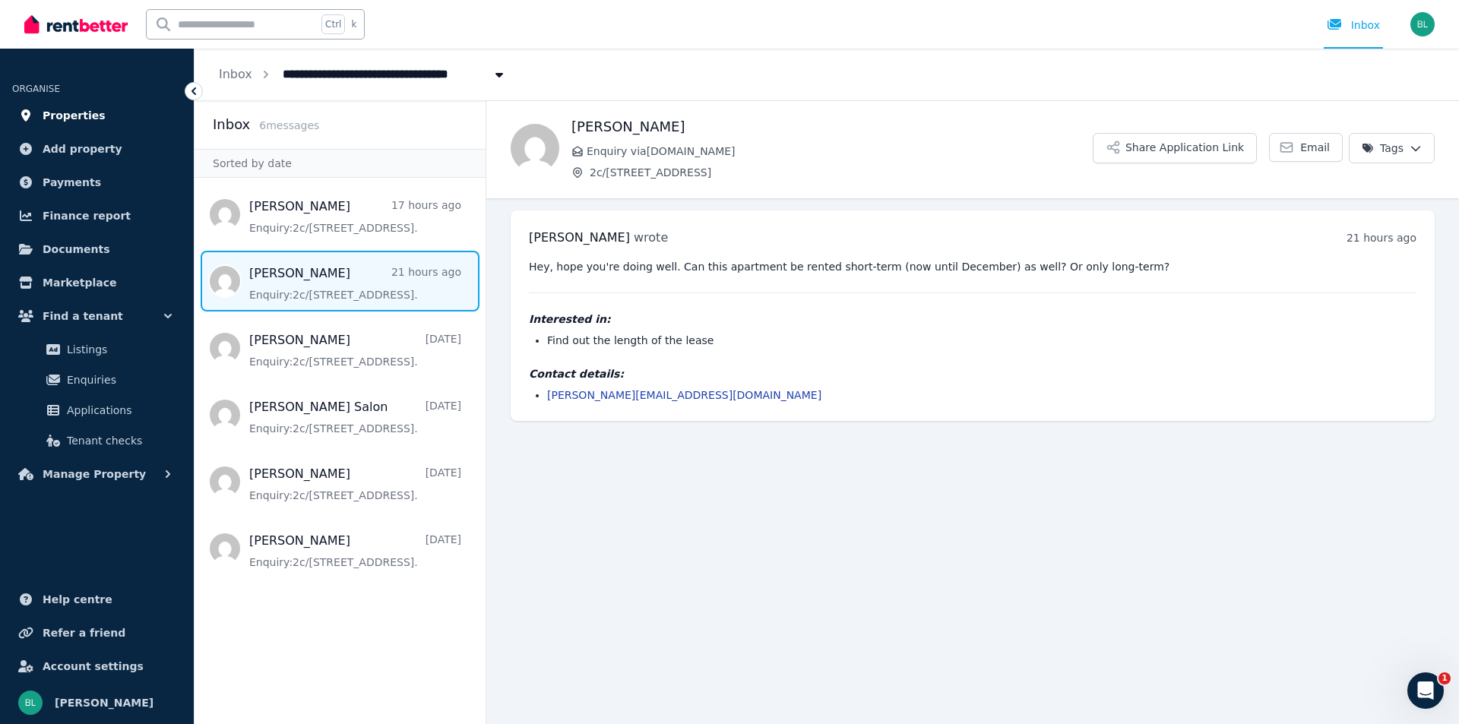
click at [75, 118] on span "Properties" at bounding box center [74, 115] width 63 height 18
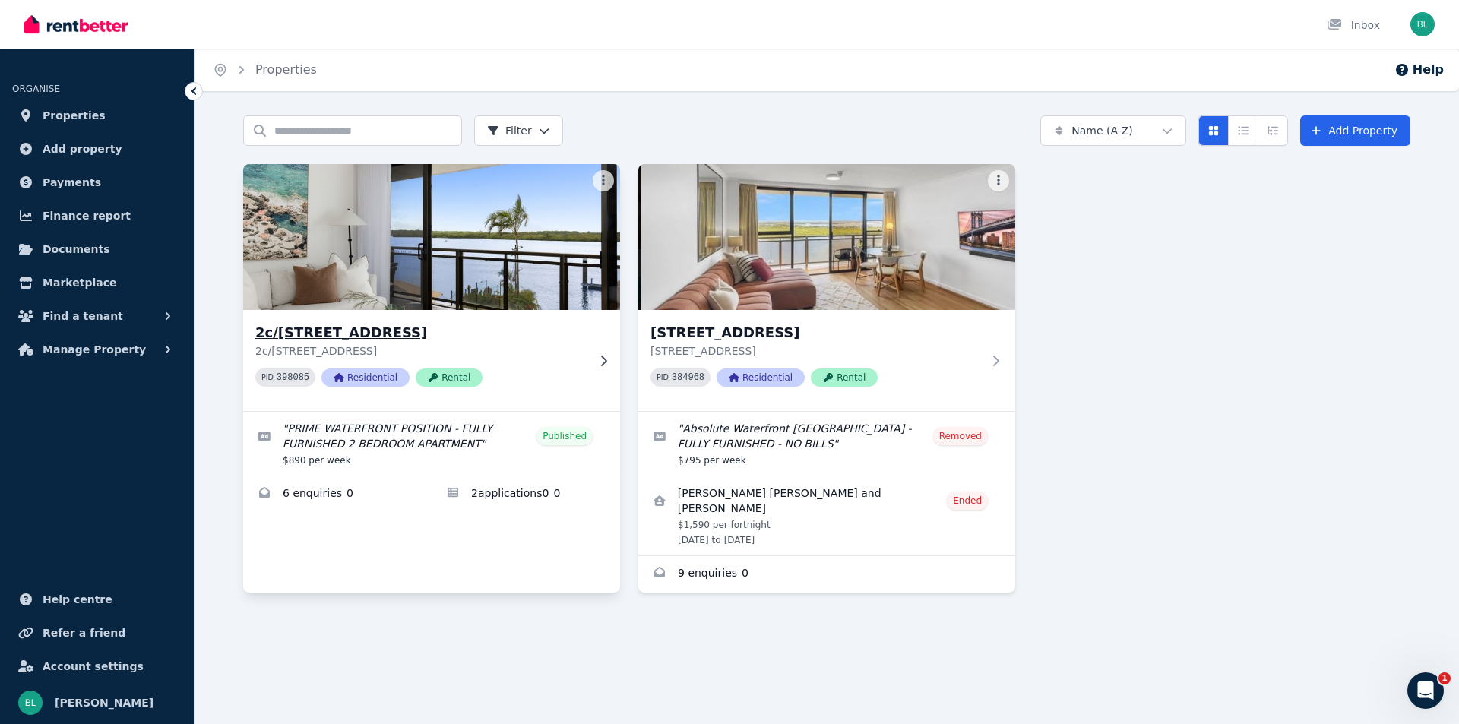
click at [431, 258] on img at bounding box center [432, 237] width 396 height 154
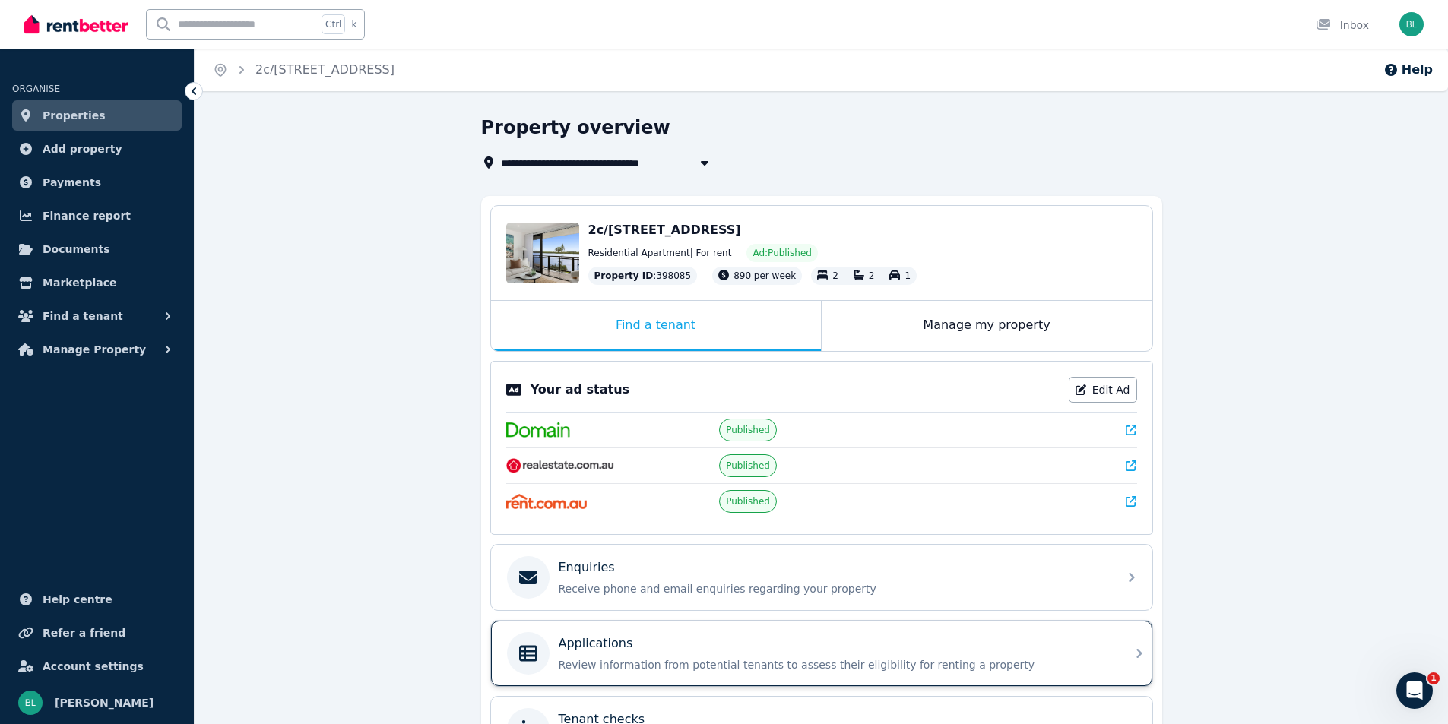
click at [596, 643] on p "Applications" at bounding box center [596, 644] width 74 height 18
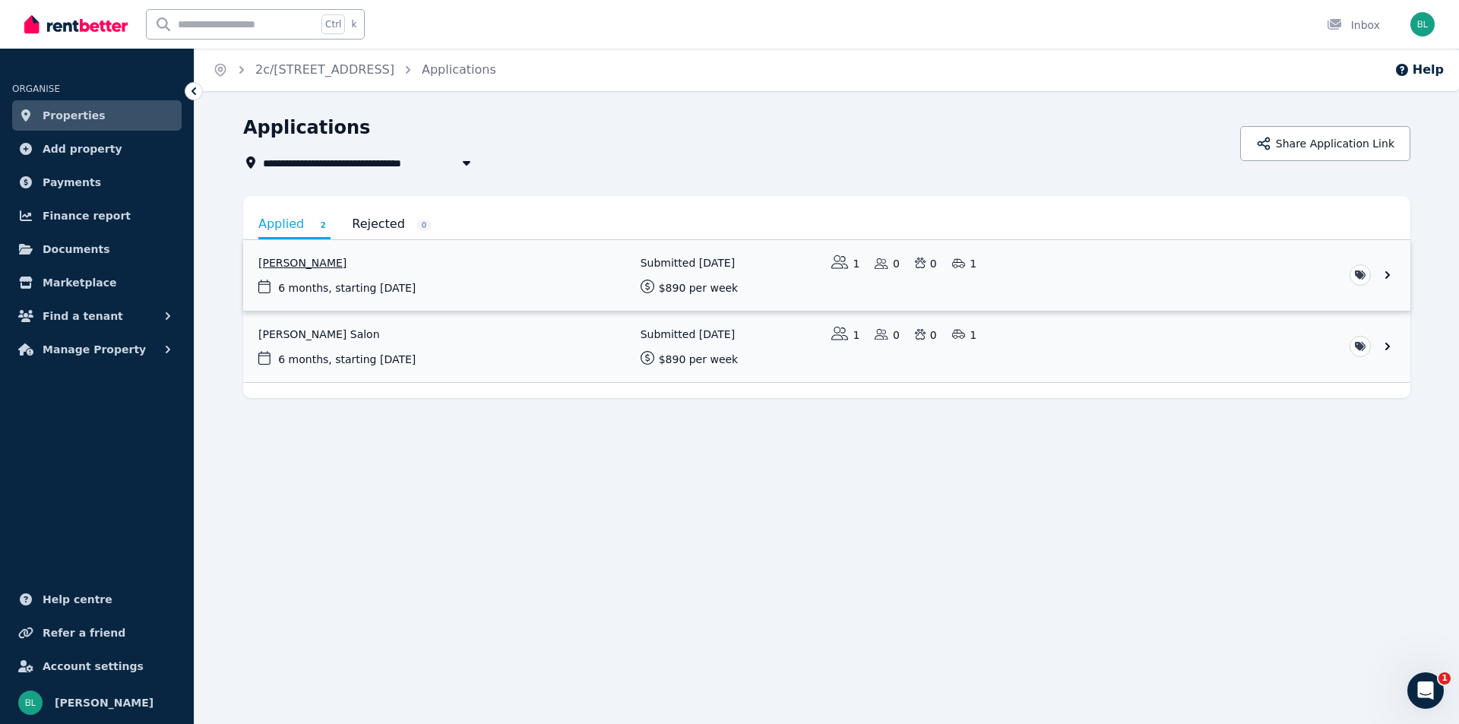
click at [315, 264] on link "View application: Martine Boys" at bounding box center [826, 275] width 1167 height 71
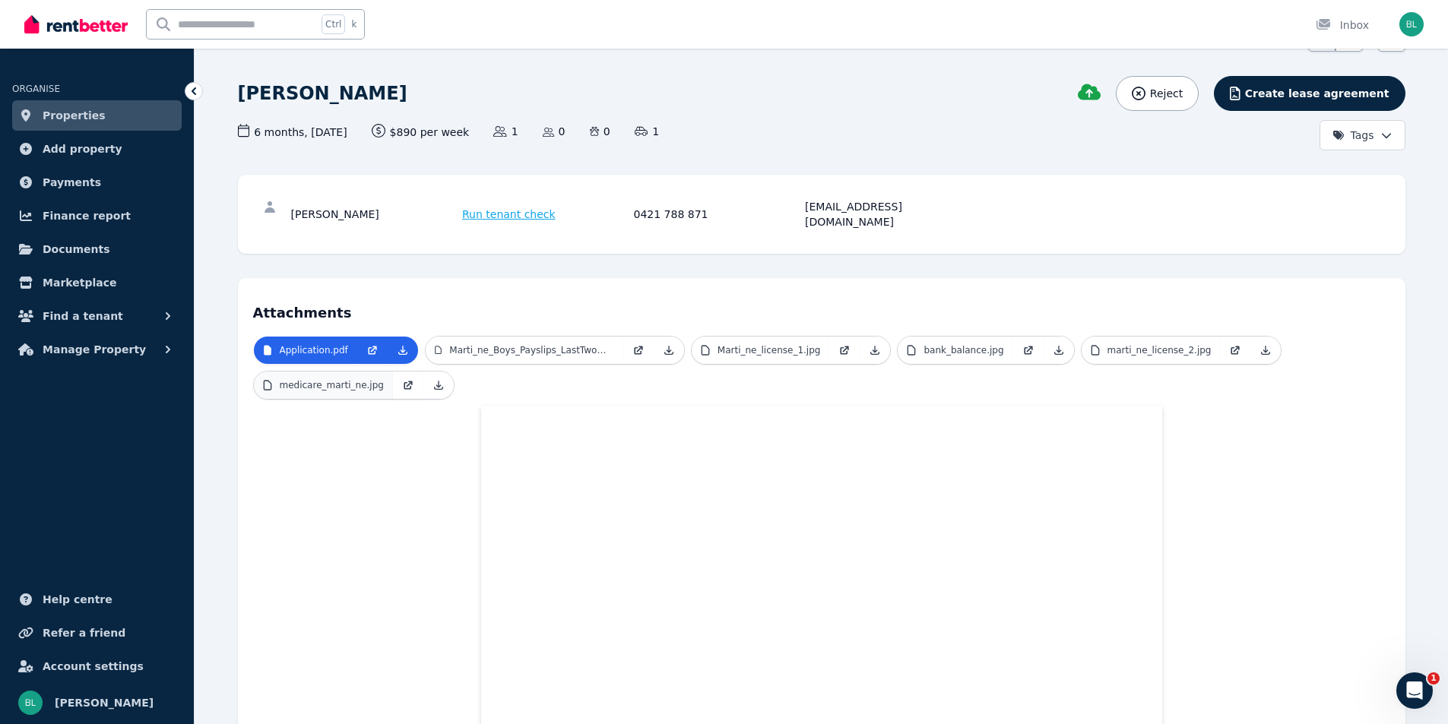
scroll to position [74, 0]
